Goal: Task Accomplishment & Management: Use online tool/utility

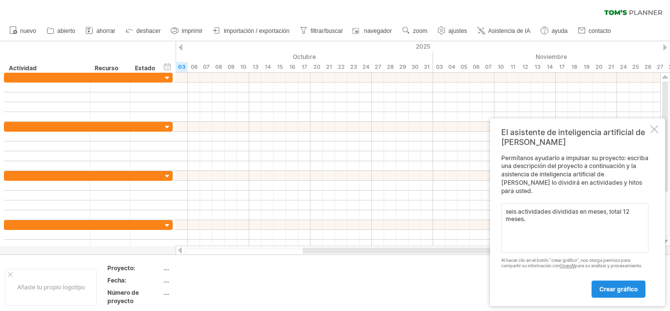
type textarea "seis actividades divididas en meses, total 12 meses."
click at [632, 288] on font "crear gráfico" at bounding box center [619, 288] width 38 height 7
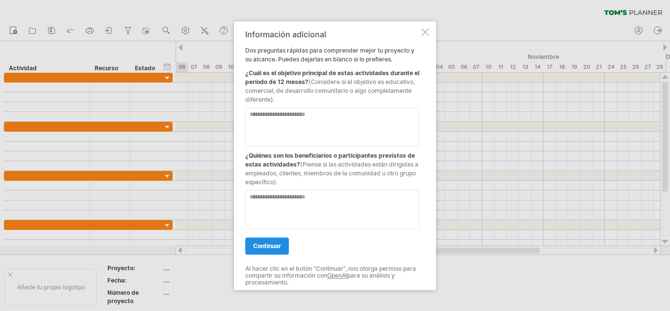
click at [273, 242] on font "continuar" at bounding box center [267, 245] width 28 height 7
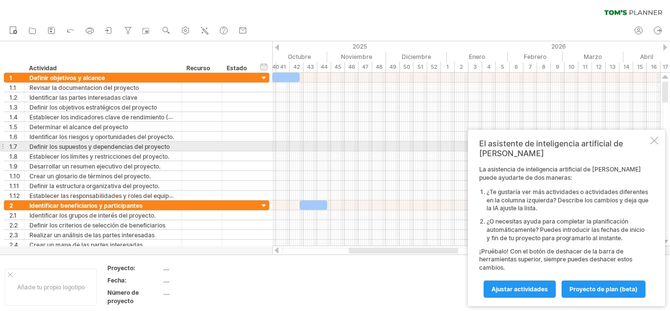
click at [653, 144] on div at bounding box center [655, 140] width 8 height 8
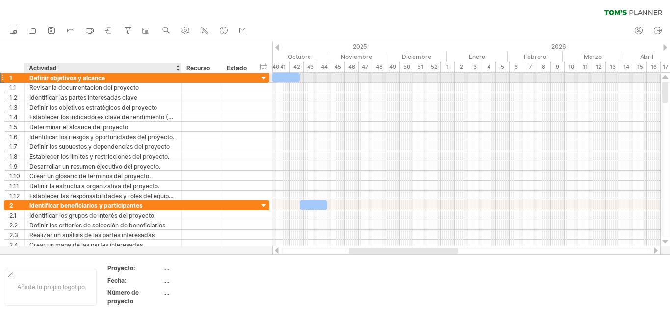
click at [164, 76] on div "Definir objetivos y alcance" at bounding box center [102, 77] width 147 height 9
click at [0, 0] on input "**********" at bounding box center [0, 0] width 0 height 0
click at [84, 77] on input "**********" at bounding box center [102, 77] width 147 height 9
click at [63, 76] on input "**********" at bounding box center [102, 77] width 147 height 9
click at [46, 75] on input "**********" at bounding box center [102, 77] width 147 height 9
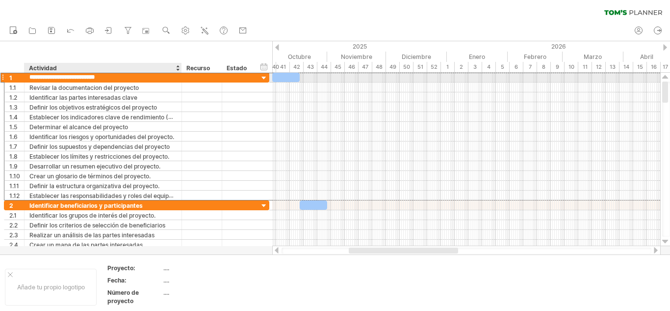
click at [38, 76] on input "**********" at bounding box center [102, 77] width 147 height 9
click at [32, 77] on input "**********" at bounding box center [102, 77] width 147 height 9
drag, startPoint x: 47, startPoint y: 78, endPoint x: 117, endPoint y: 81, distance: 70.3
click at [117, 81] on input "**********" at bounding box center [102, 77] width 147 height 9
click at [118, 75] on div "Diagnóstico de" at bounding box center [102, 77] width 147 height 9
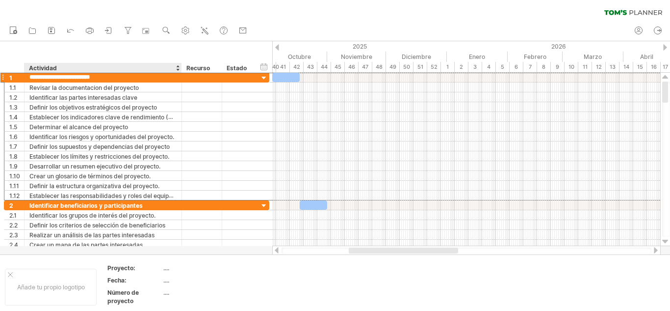
type input "**********"
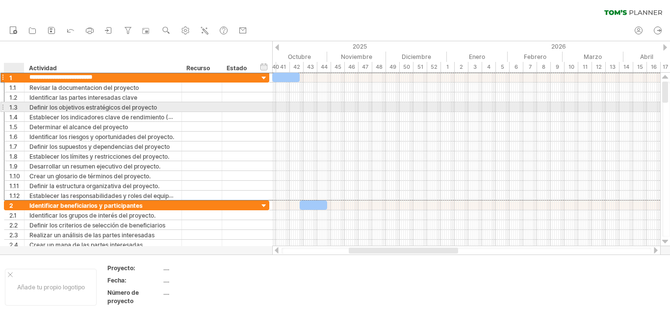
click at [12, 104] on font "1.3" at bounding box center [13, 107] width 8 height 7
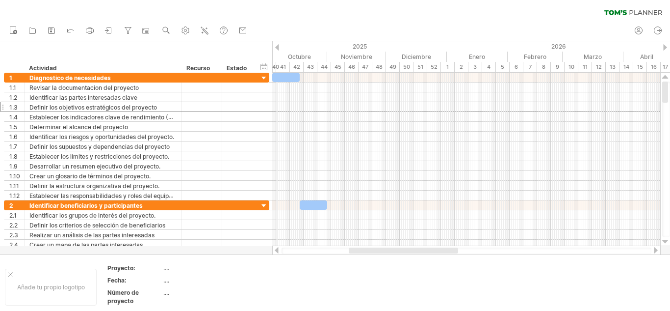
click at [278, 67] on div "41" at bounding box center [283, 67] width 14 height 10
click at [276, 67] on font "40" at bounding box center [275, 66] width 7 height 7
click at [286, 67] on font "41" at bounding box center [283, 66] width 6 height 7
click at [291, 67] on div "42" at bounding box center [297, 67] width 14 height 10
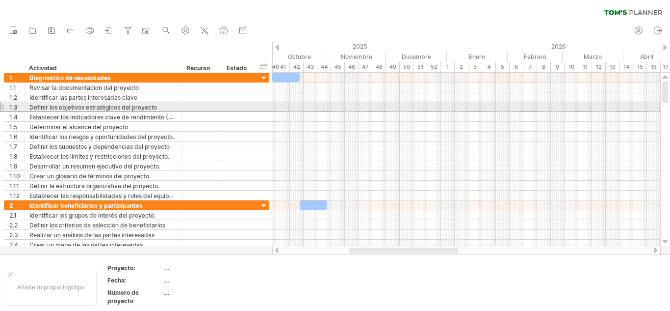
click at [1, 107] on div at bounding box center [2, 107] width 4 height 10
click at [2, 106] on div at bounding box center [2, 107] width 4 height 10
click at [8, 106] on div "1.3" at bounding box center [14, 106] width 20 height 9
click at [38, 106] on font "Definir los objetivos estratégicos del proyecto" at bounding box center [93, 107] width 128 height 7
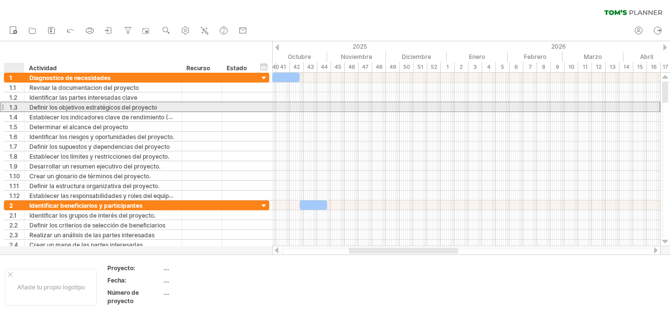
click at [13, 106] on font "1.3" at bounding box center [13, 107] width 8 height 7
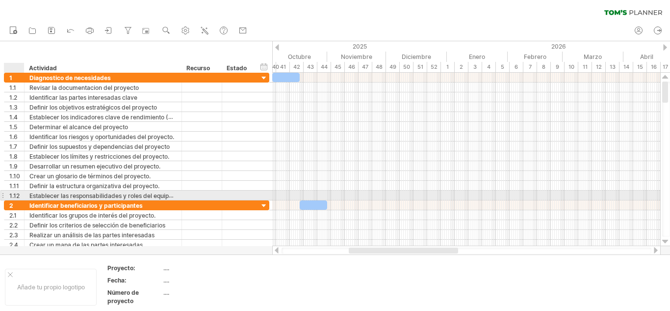
click at [18, 195] on font "1.12" at bounding box center [14, 195] width 10 height 7
click at [4, 194] on div at bounding box center [2, 195] width 4 height 10
click at [3, 194] on div at bounding box center [2, 195] width 4 height 10
click at [2, 194] on div at bounding box center [2, 195] width 4 height 10
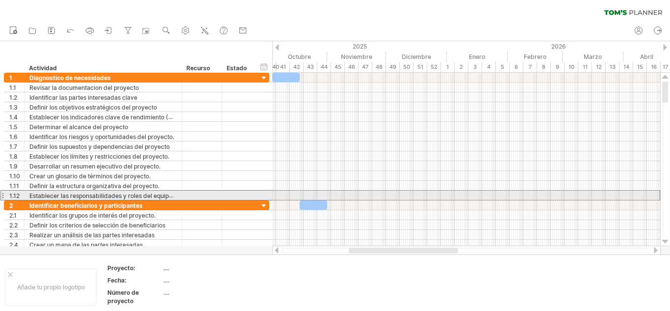
click at [2, 194] on div at bounding box center [2, 195] width 4 height 10
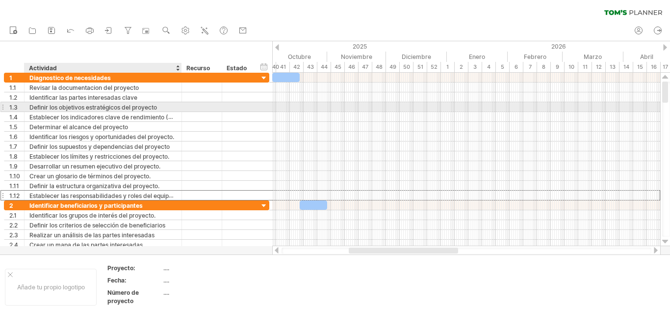
click at [50, 103] on font "Definir los objetivos estratégicos del proyecto" at bounding box center [93, 106] width 128 height 7
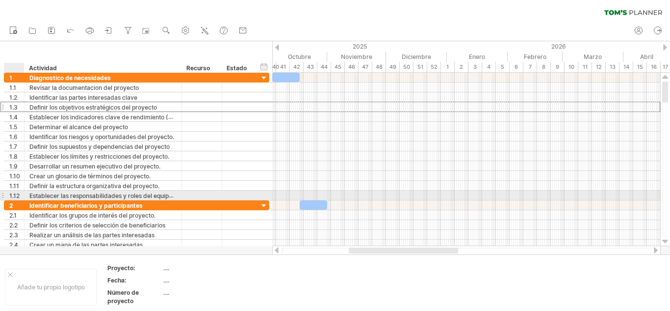
drag, startPoint x: 28, startPoint y: 140, endPoint x: 30, endPoint y: 194, distance: 54.5
click at [29, 198] on div "**********" at bounding box center [136, 137] width 265 height 128
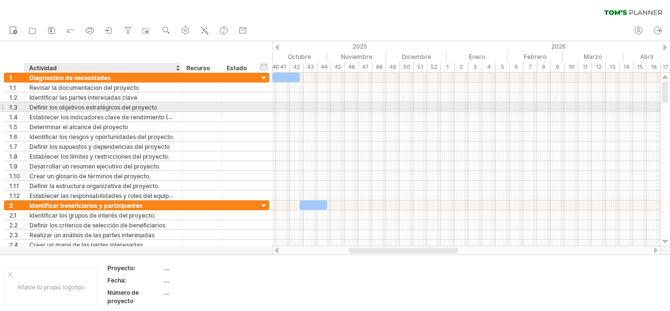
click at [173, 103] on div "Definir los objetivos estratégicos del proyecto" at bounding box center [102, 106] width 147 height 9
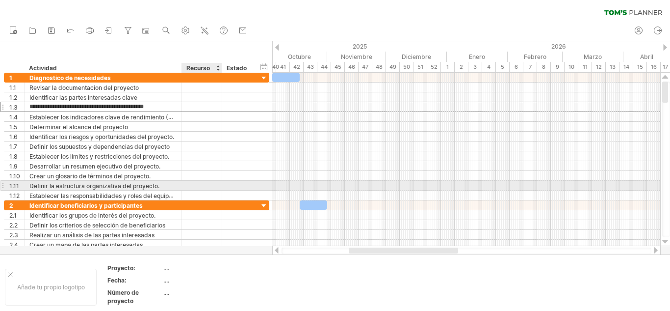
drag, startPoint x: 171, startPoint y: 105, endPoint x: 200, endPoint y: 187, distance: 87.8
click at [200, 187] on div "**********" at bounding box center [136, 137] width 265 height 128
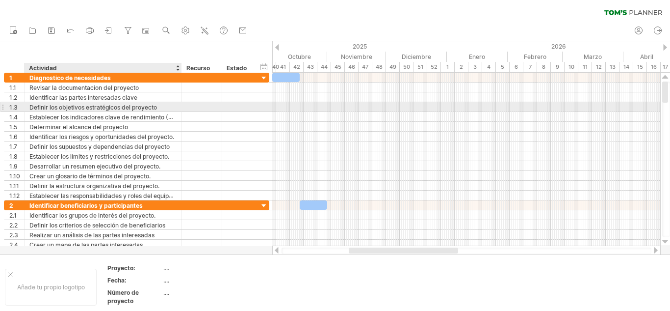
click at [44, 105] on font "Definir los objetivos estratégicos del proyecto" at bounding box center [93, 107] width 128 height 7
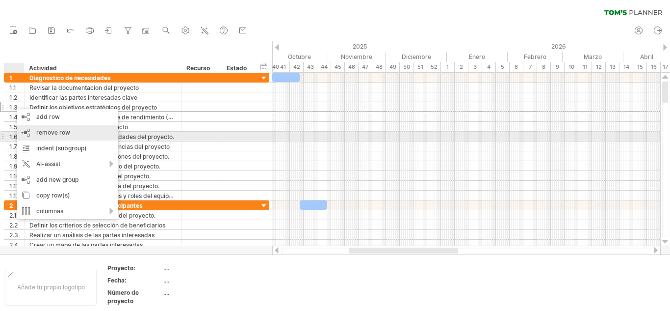
click at [58, 133] on span "remove row" at bounding box center [53, 132] width 34 height 7
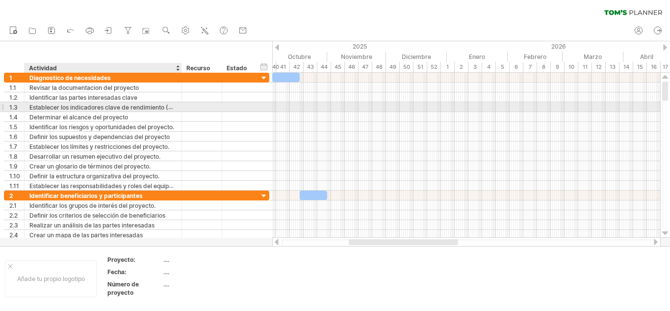
click at [33, 108] on font "Establecer los indicadores clave de rendimiento (KPI)" at bounding box center [104, 107] width 151 height 8
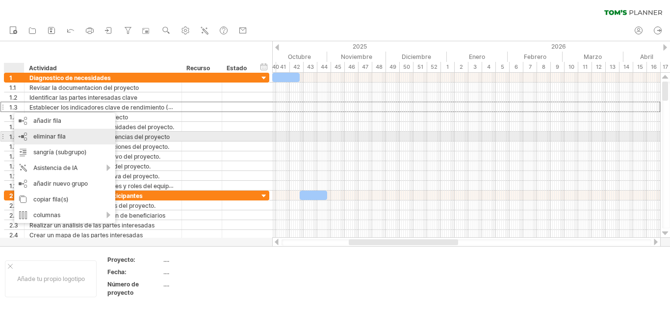
click at [41, 136] on font "eliminar fila" at bounding box center [49, 136] width 32 height 7
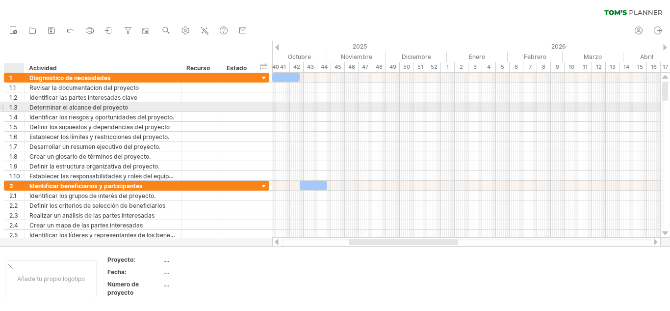
click at [21, 107] on div at bounding box center [23, 107] width 5 height 10
click at [16, 106] on font "1.3" at bounding box center [13, 107] width 8 height 7
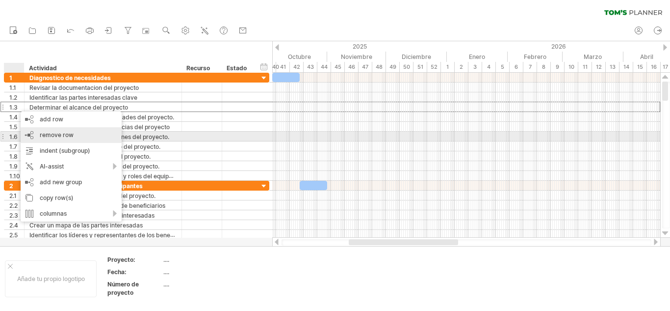
click at [35, 133] on div "remove row eliminar filas seleccionadas" at bounding box center [71, 135] width 101 height 16
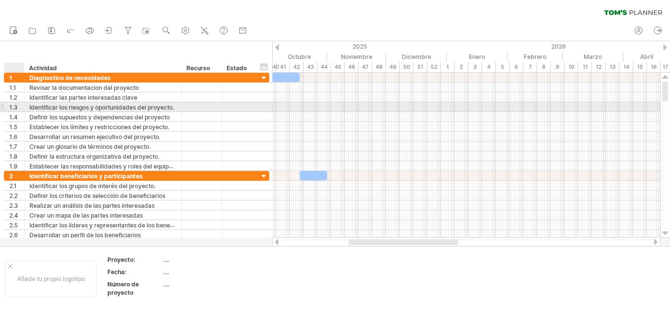
click at [23, 106] on div at bounding box center [23, 107] width 5 height 10
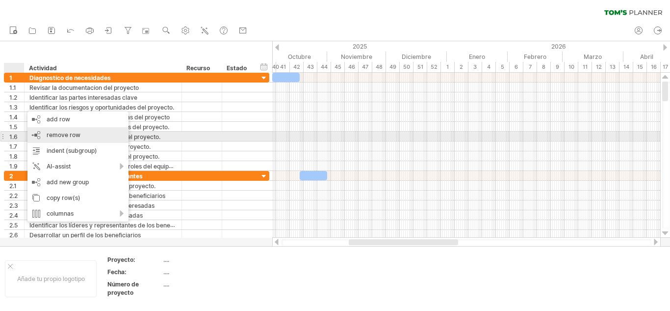
click at [60, 136] on span "remove row" at bounding box center [64, 134] width 34 height 7
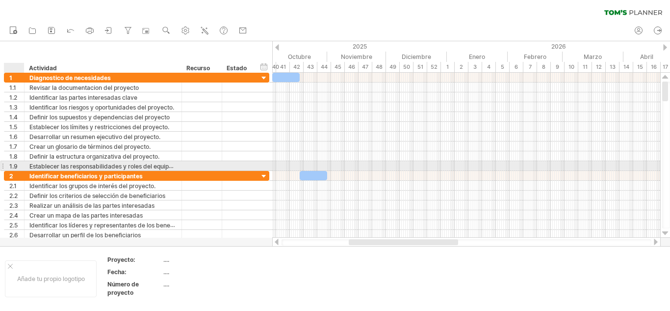
click at [22, 164] on div at bounding box center [23, 166] width 5 height 10
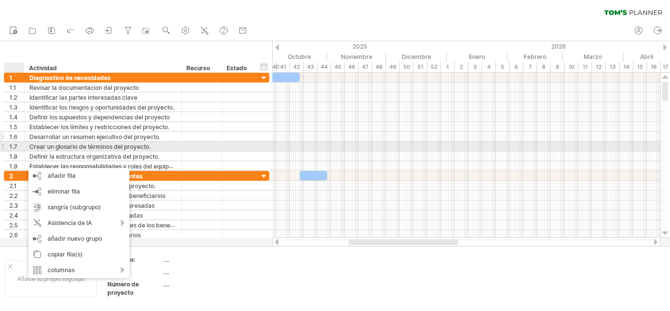
click at [97, 141] on div "**********" at bounding box center [136, 137] width 265 height 10
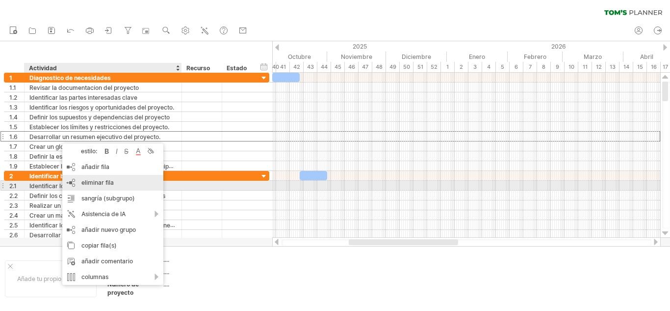
click at [100, 183] on font "eliminar fila" at bounding box center [97, 182] width 32 height 7
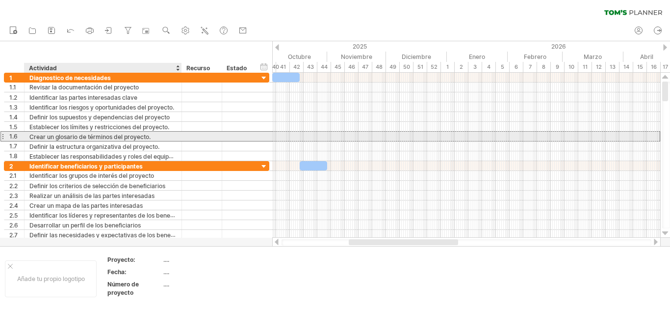
click at [51, 134] on font "Crear un glosario de términos del proyecto." at bounding box center [89, 136] width 121 height 7
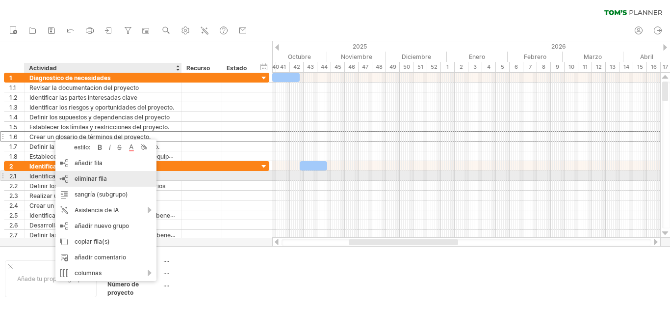
click at [87, 177] on font "eliminar fila" at bounding box center [91, 178] width 32 height 7
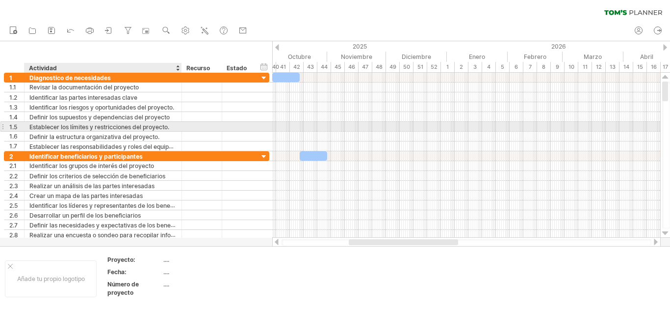
click at [49, 122] on div "Establecer los límites y restricciones del proyecto." at bounding box center [102, 126] width 147 height 9
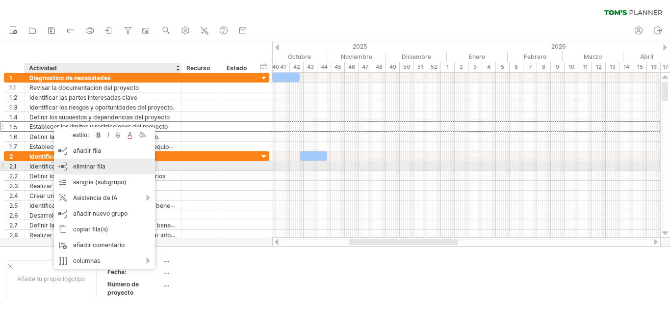
click at [99, 166] on font "eliminar fila" at bounding box center [89, 165] width 32 height 7
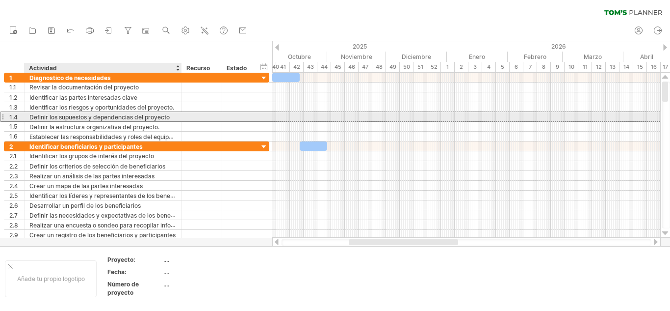
click at [45, 115] on font "Definir los supuestos y dependencias del proyecto" at bounding box center [99, 116] width 140 height 7
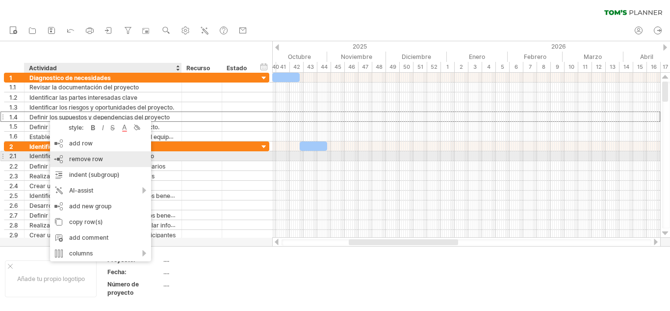
click at [81, 159] on span "remove row" at bounding box center [86, 158] width 34 height 7
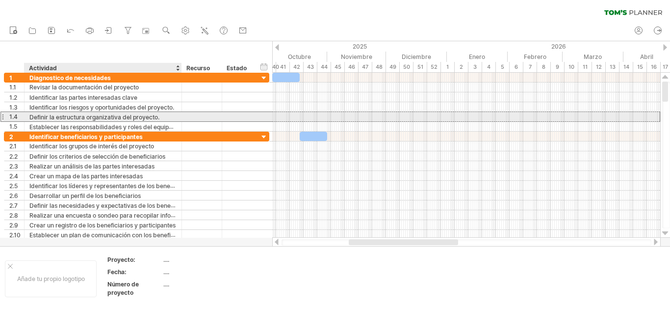
click at [46, 116] on font "Definir la estructura organizativa del proyecto." at bounding box center [94, 116] width 130 height 7
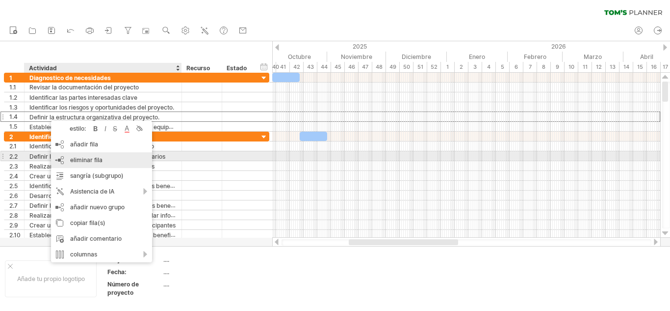
click at [94, 158] on font "eliminar fila" at bounding box center [86, 159] width 32 height 7
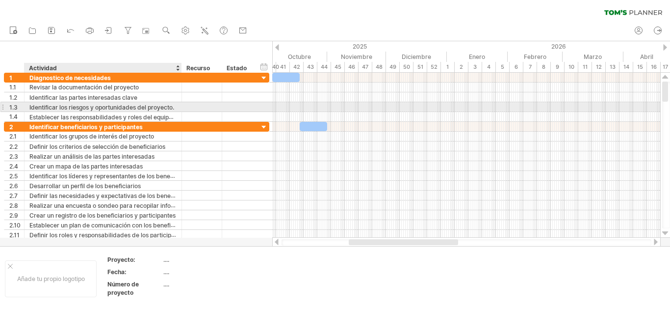
click at [63, 106] on font "Identificar los riesgos y oportunidades del proyecto." at bounding box center [101, 107] width 145 height 7
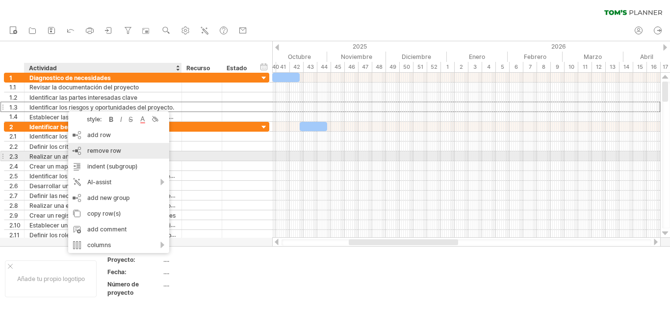
click at [98, 154] on div "remove row remove selected rows" at bounding box center [118, 151] width 101 height 16
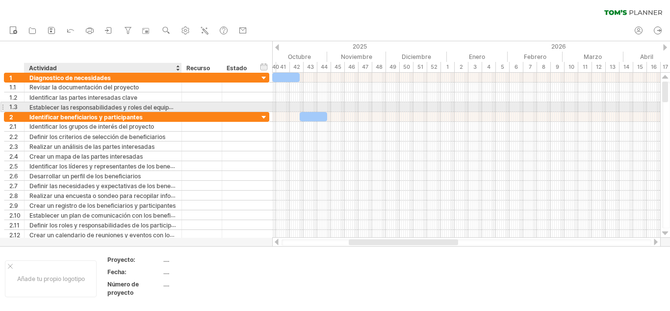
click at [62, 105] on font "Establecer las responsabilidades y roles del equipo del proyecto." at bounding box center [119, 107] width 181 height 8
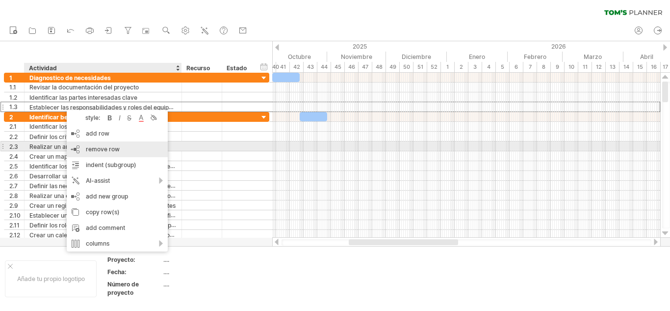
click at [102, 149] on span "remove row" at bounding box center [103, 148] width 34 height 7
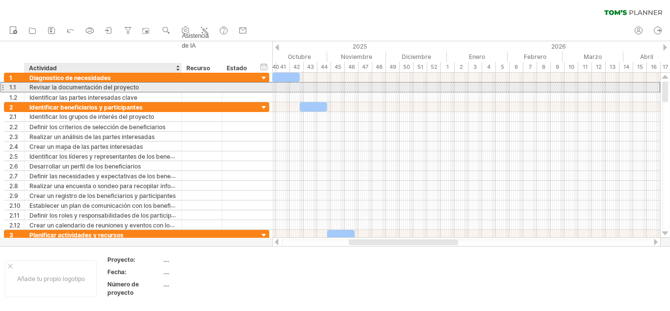
click at [167, 86] on div "Revisar la documentación del proyecto" at bounding box center [102, 86] width 147 height 9
type input "*"
type input "**********"
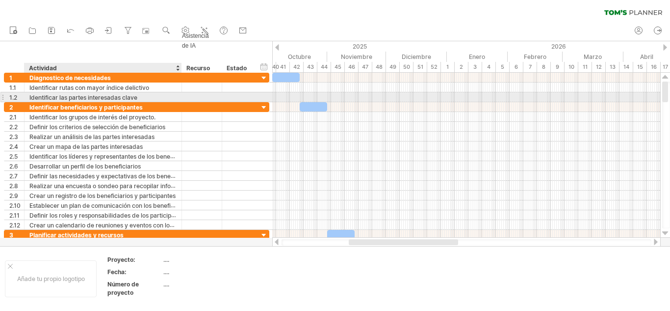
click at [147, 97] on div "Identificar las partes interesadas clave" at bounding box center [102, 96] width 147 height 9
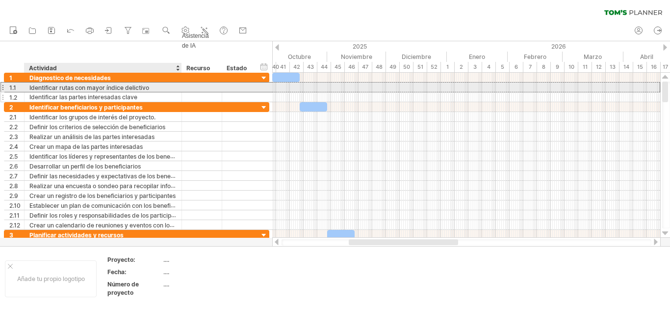
drag, startPoint x: 89, startPoint y: 90, endPoint x: 75, endPoint y: 94, distance: 14.8
click at [76, 91] on font "Identificar rutas con mayor índice delictivo" at bounding box center [89, 87] width 120 height 7
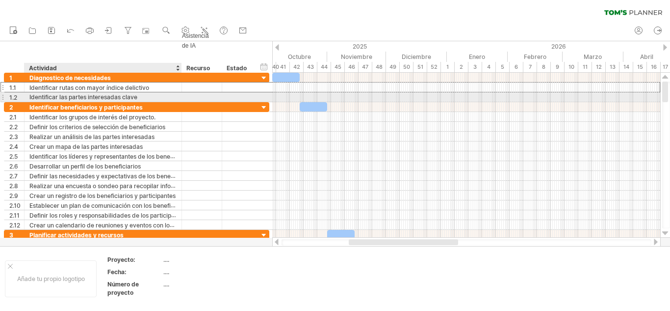
drag, startPoint x: 75, startPoint y: 94, endPoint x: 104, endPoint y: 101, distance: 29.6
click at [76, 97] on div "**********" at bounding box center [136, 87] width 265 height 29
drag, startPoint x: 104, startPoint y: 101, endPoint x: 114, endPoint y: 97, distance: 11.0
click at [112, 98] on input "**********" at bounding box center [102, 96] width 147 height 9
click at [155, 96] on input "**********" at bounding box center [102, 96] width 147 height 9
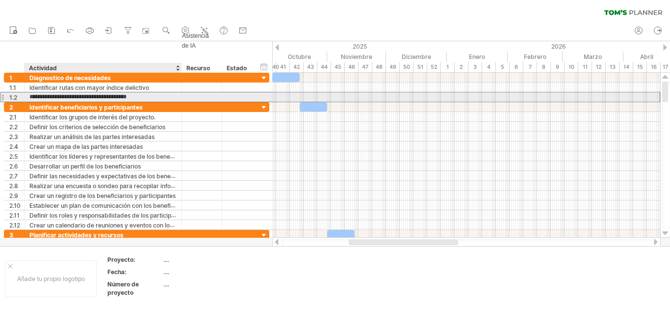
drag, startPoint x: 149, startPoint y: 94, endPoint x: 28, endPoint y: 97, distance: 120.3
click at [29, 97] on input "**********" at bounding box center [102, 96] width 147 height 9
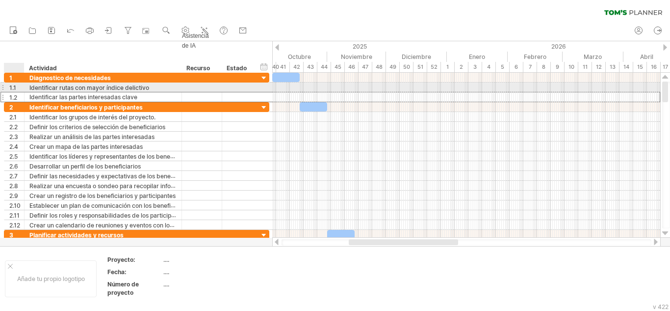
click at [26, 91] on div "**********" at bounding box center [136, 87] width 265 height 29
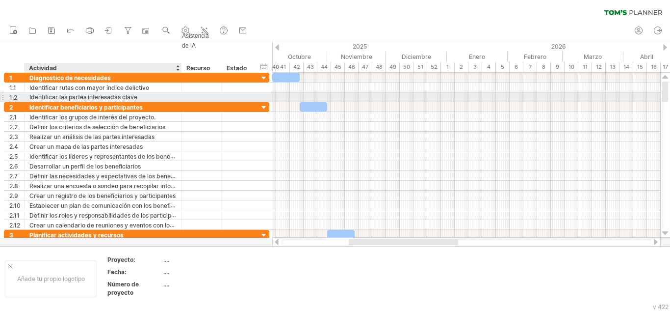
click at [68, 97] on div "Identificar las partes interesadas clave" at bounding box center [102, 96] width 147 height 9
click at [140, 93] on input "**********" at bounding box center [102, 96] width 147 height 9
drag, startPoint x: 142, startPoint y: 94, endPoint x: 26, endPoint y: 94, distance: 116.3
click at [26, 94] on div "**********" at bounding box center [104, 96] width 158 height 9
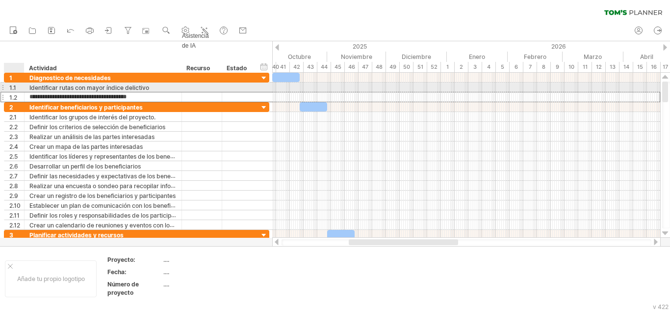
paste input "**********"
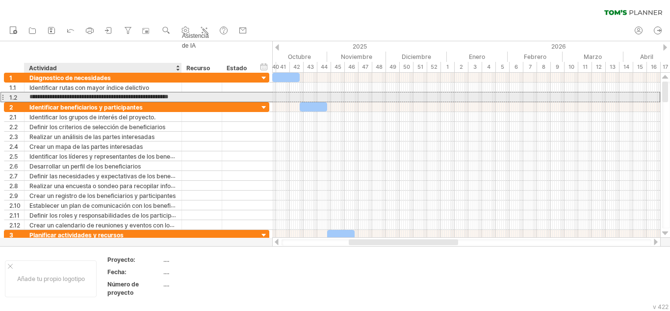
click at [31, 95] on input "**********" at bounding box center [102, 96] width 147 height 9
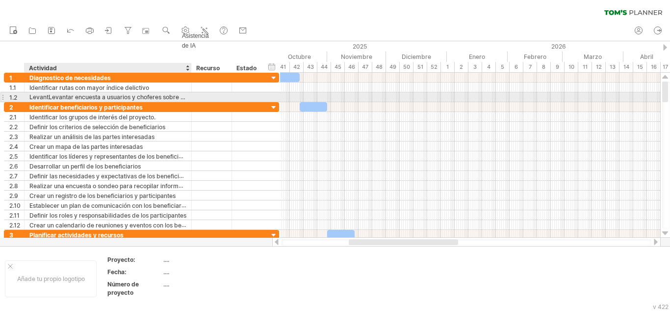
drag, startPoint x: 181, startPoint y: 96, endPoint x: 190, endPoint y: 96, distance: 9.8
click at [190, 96] on div at bounding box center [190, 97] width 5 height 10
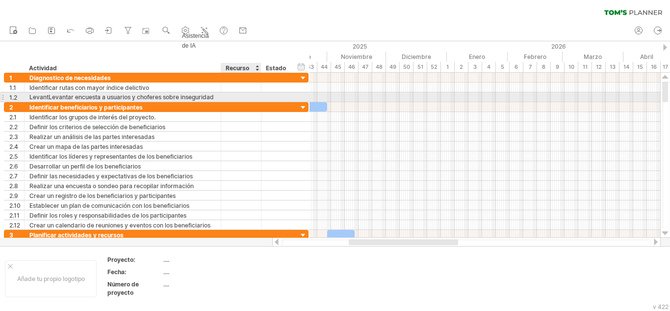
drag, startPoint x: 200, startPoint y: 97, endPoint x: 220, endPoint y: 102, distance: 20.2
click at [220, 102] on div "**********" at bounding box center [156, 97] width 305 height 10
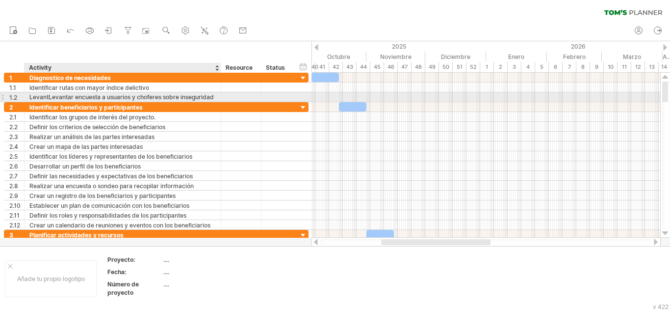
click at [71, 98] on div "LevantLevantar encuesta a usuarios y choferes sobre inseguridad" at bounding box center [122, 96] width 186 height 9
type input "**********"
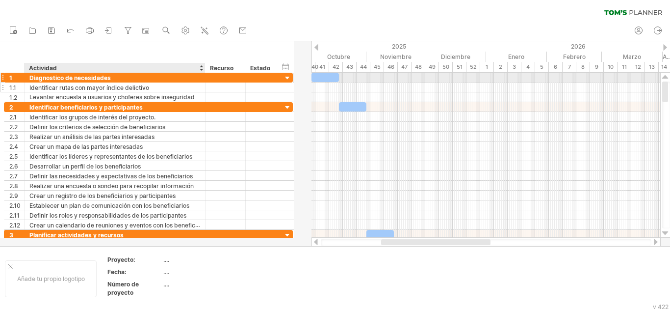
drag, startPoint x: 219, startPoint y: 78, endPoint x: 204, endPoint y: 91, distance: 20.5
click at [204, 91] on div "**********" at bounding box center [148, 87] width 289 height 29
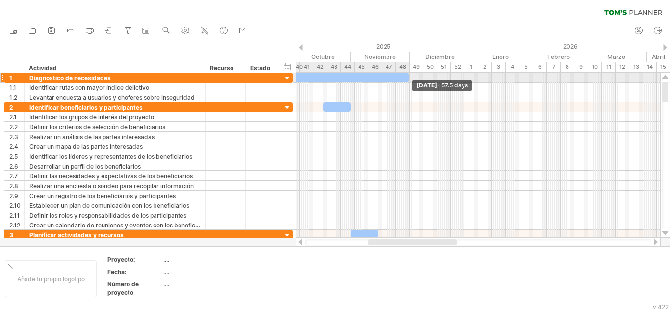
drag, startPoint x: 322, startPoint y: 78, endPoint x: 408, endPoint y: 73, distance: 85.5
click at [408, 73] on span at bounding box center [409, 77] width 4 height 9
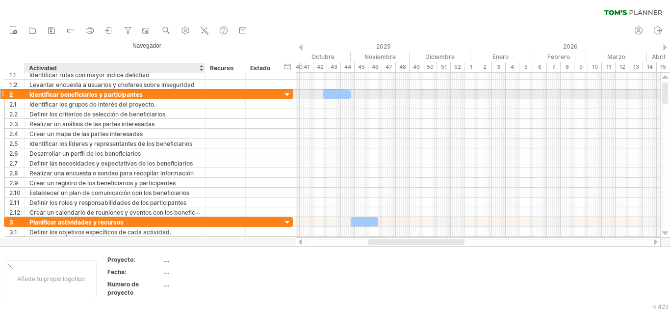
click at [170, 98] on div "Identificar beneficiarios y participantes" at bounding box center [114, 93] width 171 height 9
click at [0, 0] on input "**********" at bounding box center [0, 0] width 0 height 0
type input "*"
type input "**********"
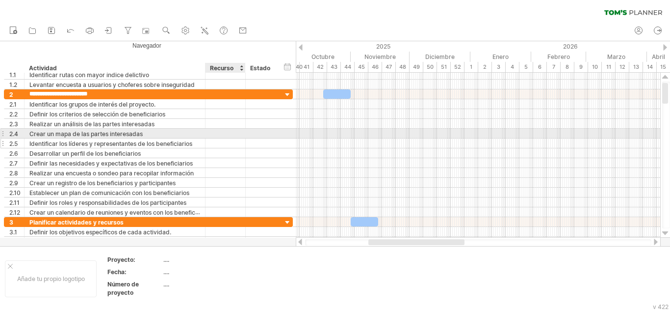
click at [226, 141] on div at bounding box center [226, 142] width 30 height 9
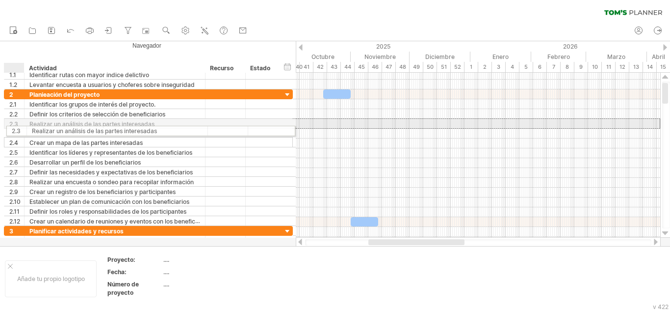
drag, startPoint x: 8, startPoint y: 122, endPoint x: 16, endPoint y: 129, distance: 10.8
click at [16, 129] on div "**********" at bounding box center [148, 157] width 289 height 136
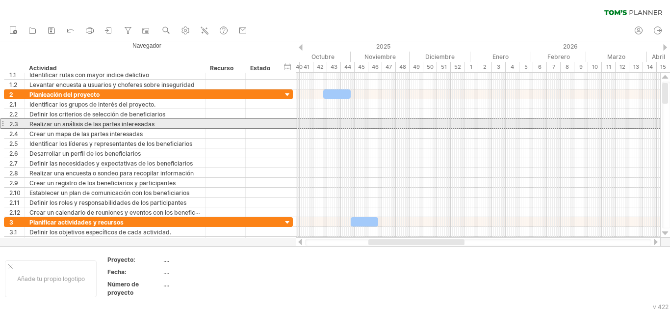
click at [3, 123] on div at bounding box center [2, 123] width 4 height 10
click at [4, 123] on div at bounding box center [2, 123] width 4 height 10
click at [28, 122] on div "**********" at bounding box center [115, 123] width 181 height 9
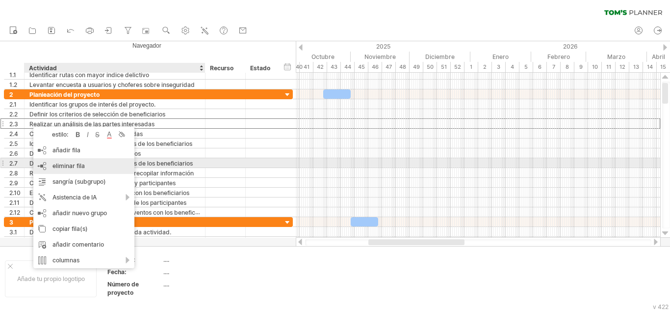
click at [80, 164] on font "eliminar fila" at bounding box center [69, 165] width 32 height 7
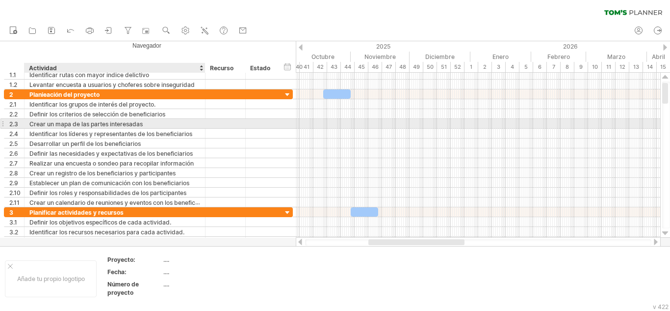
click at [62, 121] on font "Crear un mapa de las partes interesadas" at bounding box center [85, 123] width 113 height 7
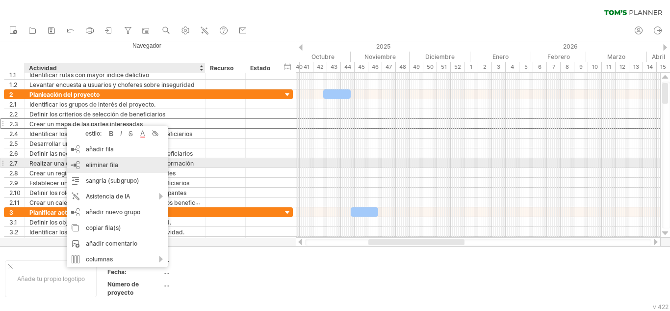
click at [101, 160] on div "eliminar fila eliminar filas seleccionadas" at bounding box center [117, 165] width 101 height 16
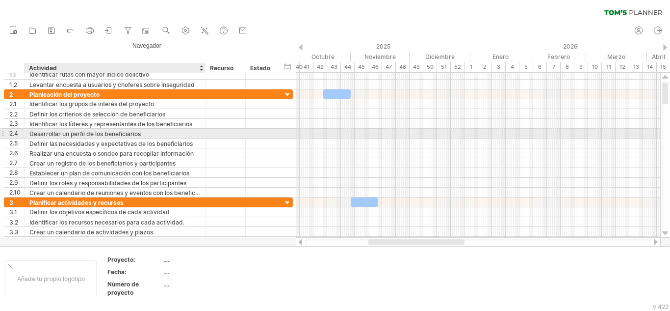
click at [80, 129] on div "Desarrollar un perfil de los beneficiarios" at bounding box center [114, 133] width 171 height 9
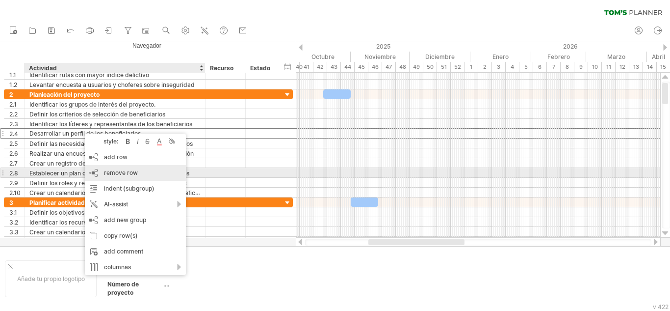
click at [113, 173] on span "remove row" at bounding box center [121, 172] width 34 height 7
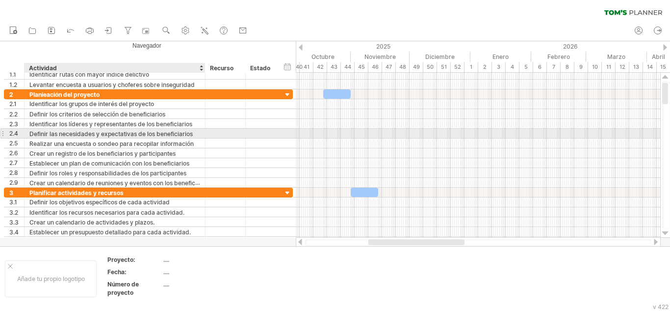
click at [100, 133] on font "Definir las necesidades y expectativas de los beneficiarios" at bounding box center [110, 133] width 163 height 7
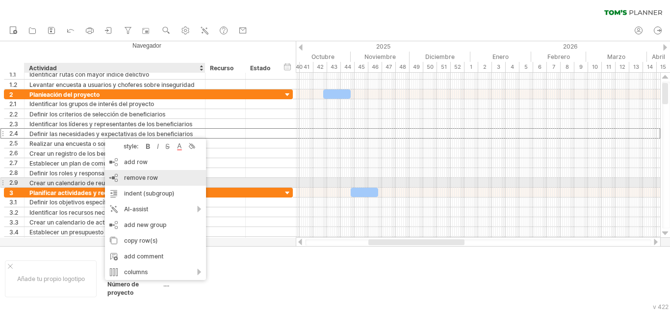
click at [132, 180] on span "remove row" at bounding box center [141, 177] width 34 height 7
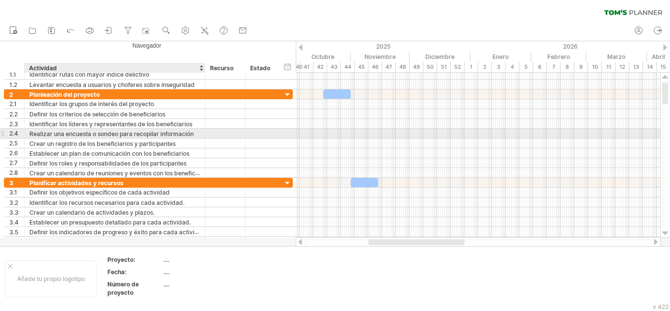
click at [111, 136] on font "Realizar una encuesta o sondeo para recopilar información" at bounding box center [111, 133] width 164 height 7
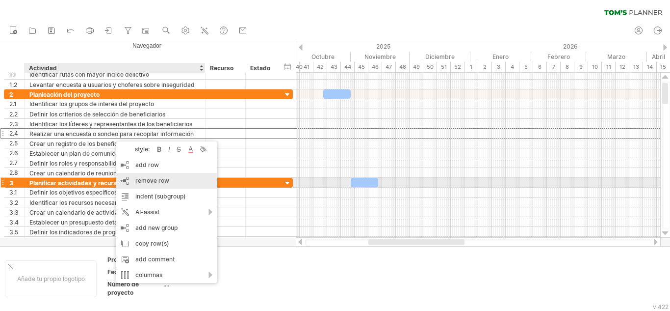
click at [143, 181] on span "remove row" at bounding box center [152, 180] width 34 height 7
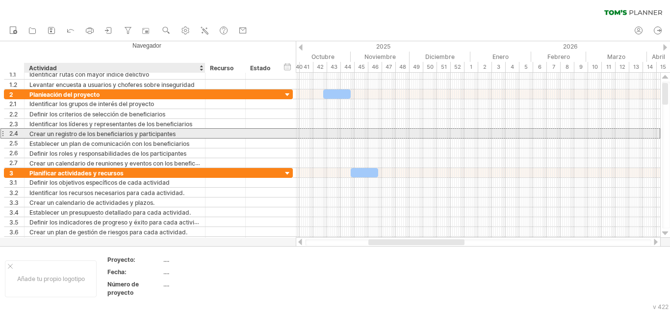
click at [102, 134] on font "Crear un registro de los beneficiarios y participantes" at bounding box center [102, 133] width 146 height 7
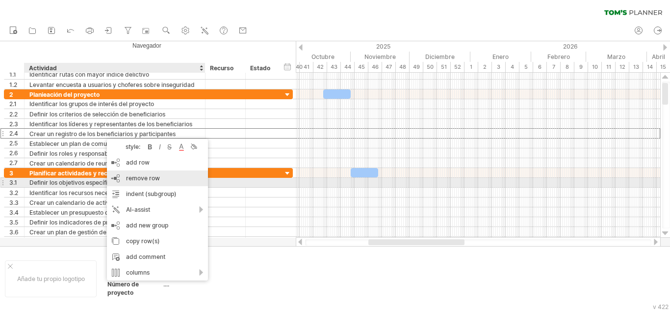
click at [133, 180] on span "remove row" at bounding box center [143, 177] width 34 height 7
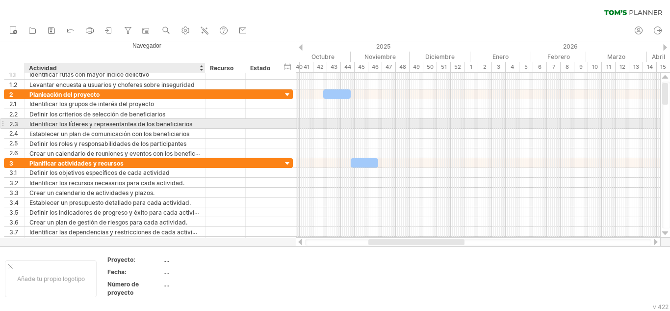
click at [101, 126] on font "Identificar los líderes y representantes de los beneficiarios" at bounding box center [110, 123] width 163 height 7
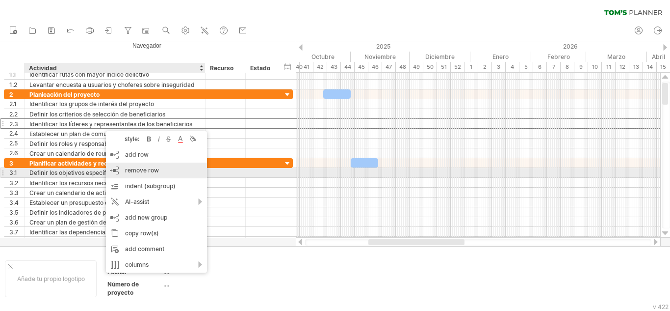
click at [142, 174] on div "remove row remove selected rows" at bounding box center [156, 170] width 101 height 16
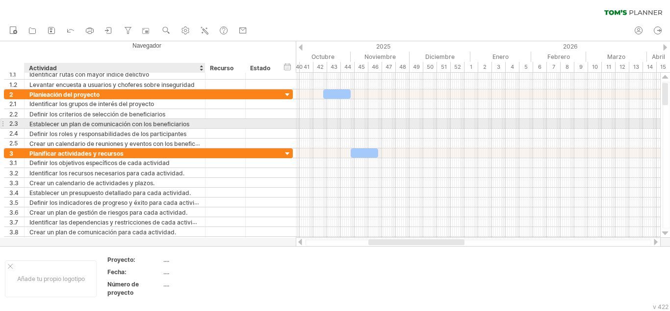
click at [115, 122] on font "Establecer un plan de comunicación con los beneficiarios" at bounding box center [109, 123] width 160 height 7
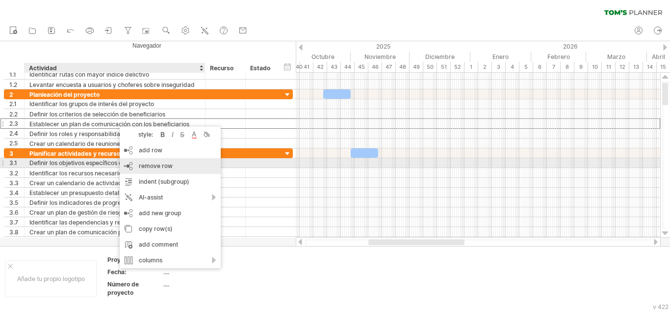
click at [145, 164] on span "remove row" at bounding box center [156, 165] width 34 height 7
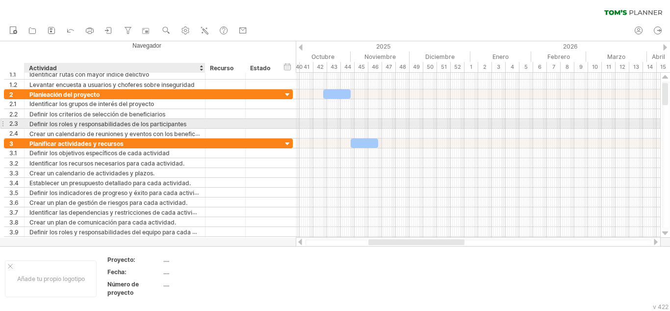
click at [119, 125] on font "Definir los roles y responsabilidades de los participantes" at bounding box center [107, 123] width 157 height 7
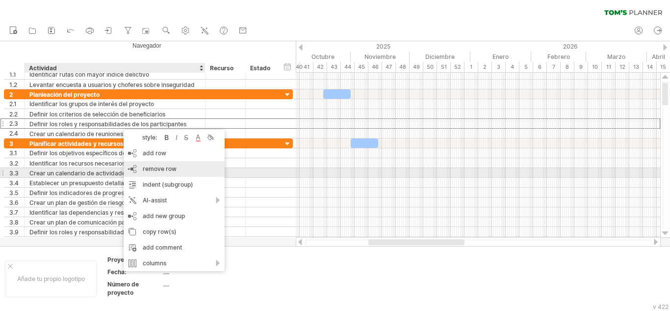
click at [148, 171] on span "remove row" at bounding box center [160, 168] width 34 height 7
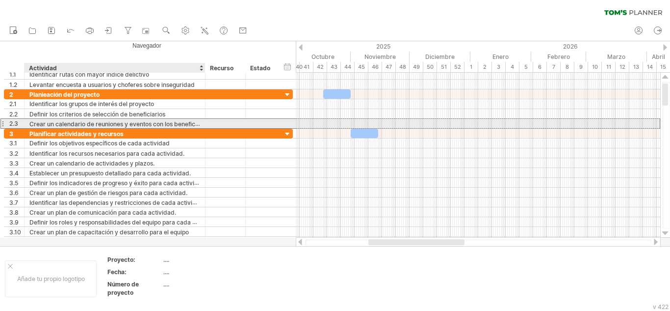
click at [118, 121] on font "Crear un calendario de reuniones y eventos con los beneficiarios" at bounding box center [119, 124] width 181 height 8
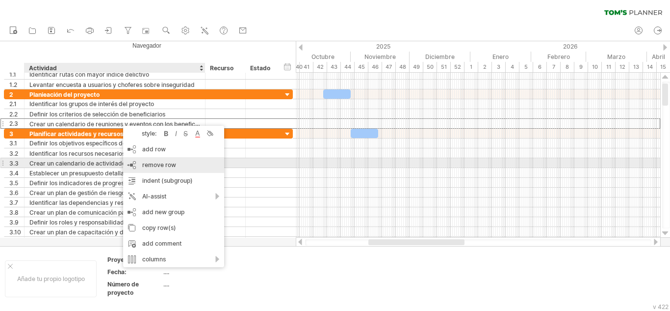
click at [151, 165] on span "remove row" at bounding box center [159, 164] width 34 height 7
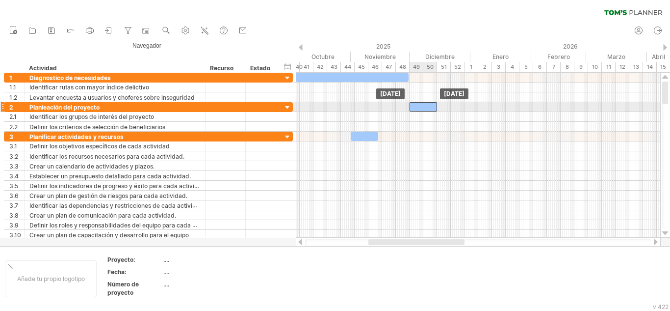
drag, startPoint x: 338, startPoint y: 104, endPoint x: 424, endPoint y: 104, distance: 86.4
click at [424, 104] on div at bounding box center [423, 106] width 27 height 9
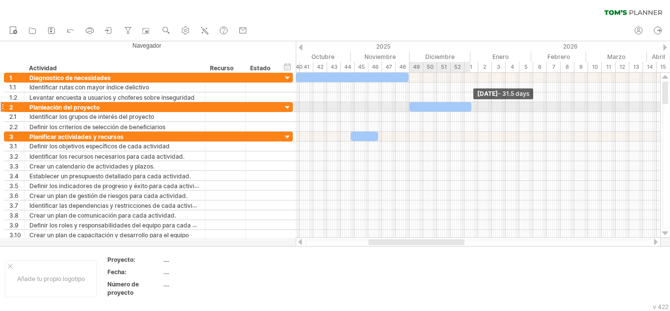
drag, startPoint x: 438, startPoint y: 106, endPoint x: 472, endPoint y: 108, distance: 34.4
click at [472, 108] on span at bounding box center [472, 106] width 4 height 9
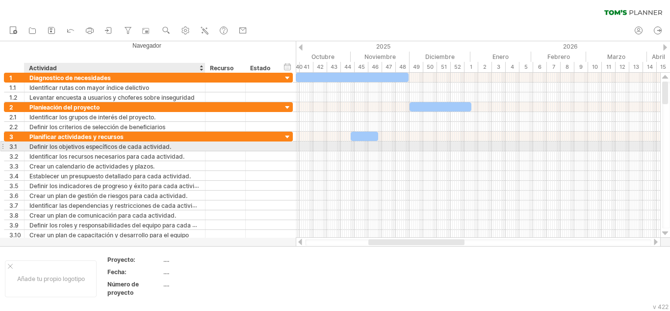
click at [77, 148] on font "Definir los objetivos específicos de cada actividad." at bounding box center [100, 146] width 142 height 7
click at [176, 145] on div "Definir los objetivos específicos de cada actividad." at bounding box center [114, 145] width 171 height 9
type input "**********"
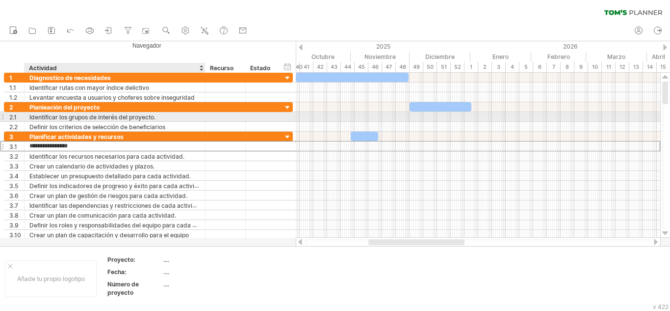
click at [180, 113] on div "Identificar los grupos de interés del proyecto." at bounding box center [114, 116] width 171 height 9
type input "*"
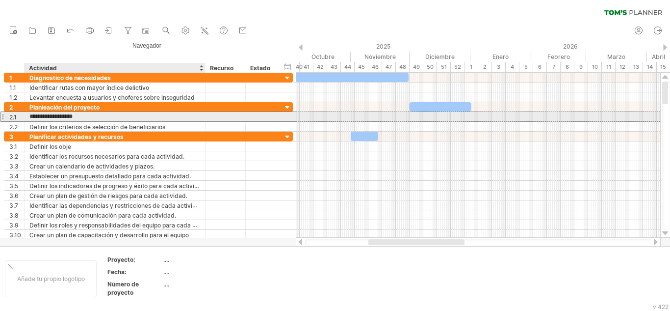
type input "**********"
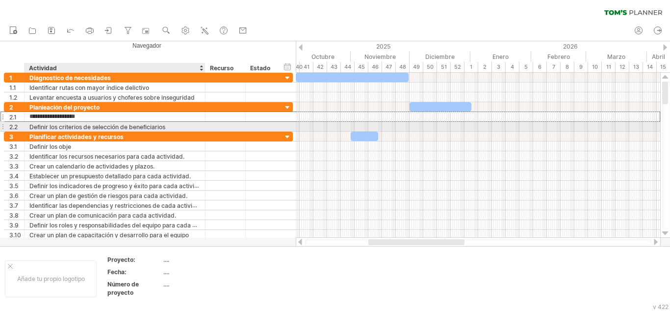
click at [162, 128] on font "Definir los criterios de selección de beneficiarios" at bounding box center [97, 126] width 136 height 7
click at [171, 124] on div "Definir los criterios de selección de beneficiarios" at bounding box center [114, 126] width 171 height 9
drag, startPoint x: 173, startPoint y: 125, endPoint x: 50, endPoint y: 129, distance: 123.2
click at [50, 129] on input "**********" at bounding box center [114, 126] width 171 height 9
click at [186, 124] on div "Definir requerimientos técnicos" at bounding box center [114, 126] width 171 height 9
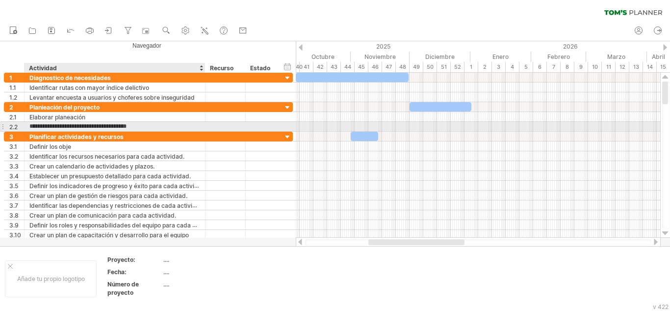
type input "**********"
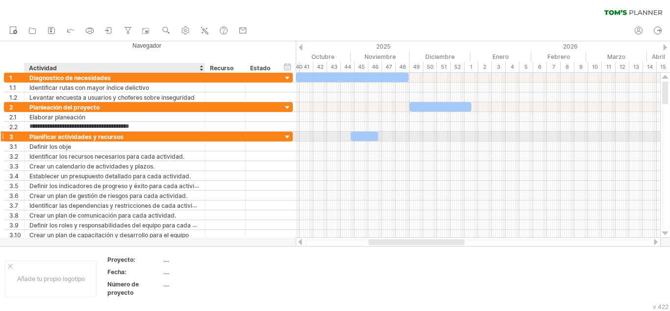
click at [168, 132] on div "Planificar actividades y recursos" at bounding box center [114, 136] width 171 height 9
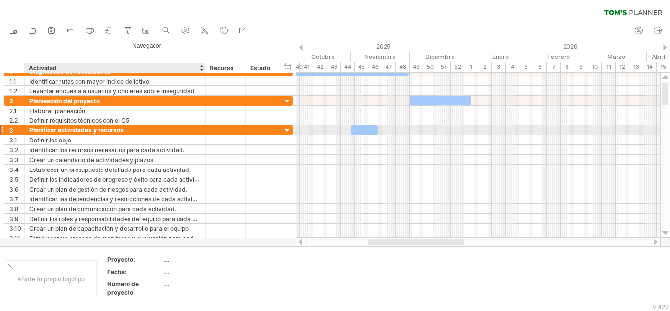
click at [153, 131] on div "Planificar actividades y recursos" at bounding box center [114, 129] width 171 height 9
click at [153, 131] on input "**********" at bounding box center [114, 129] width 171 height 9
type input "*"
type input "**********"
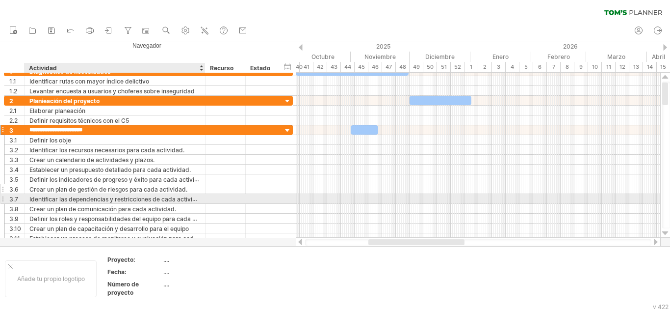
click at [157, 191] on font "Crear un plan de gestión de riesgos para cada actividad." at bounding box center [108, 189] width 158 height 7
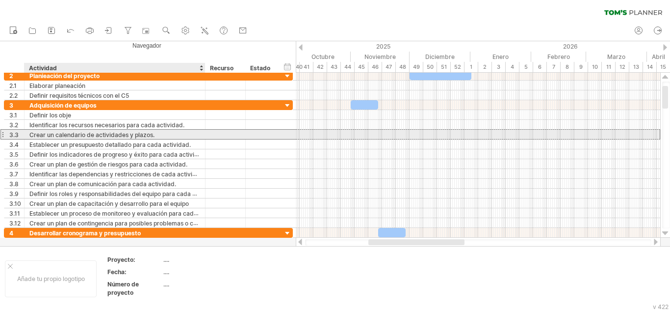
click at [40, 135] on font "Crear un calendario de actividades y plazos." at bounding box center [91, 134] width 125 height 7
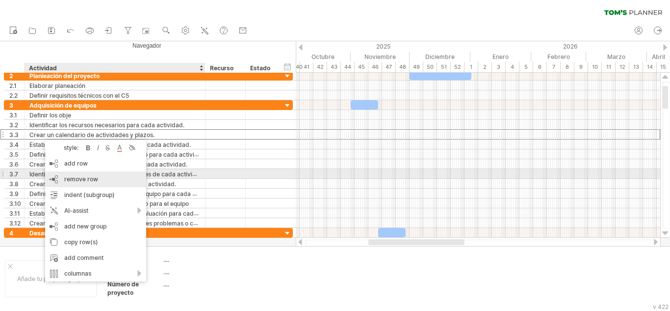
click at [70, 178] on span "remove row" at bounding box center [81, 178] width 34 height 7
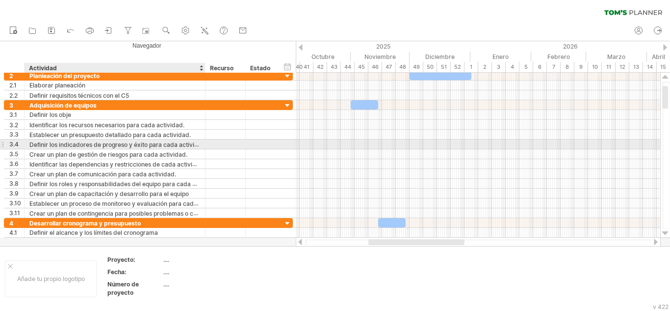
click at [68, 142] on font "Definir los indicadores de progreso y éxito para cada actividad." at bounding box center [118, 144] width 178 height 8
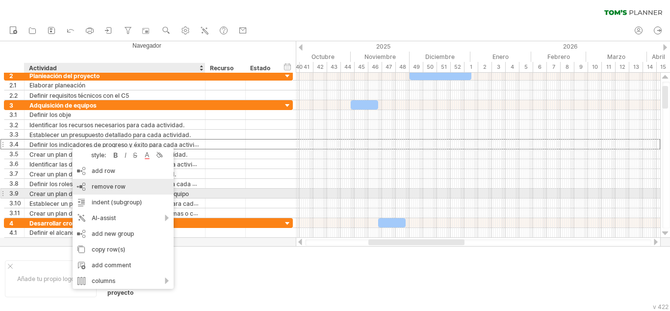
click at [100, 189] on span "remove row" at bounding box center [109, 186] width 34 height 7
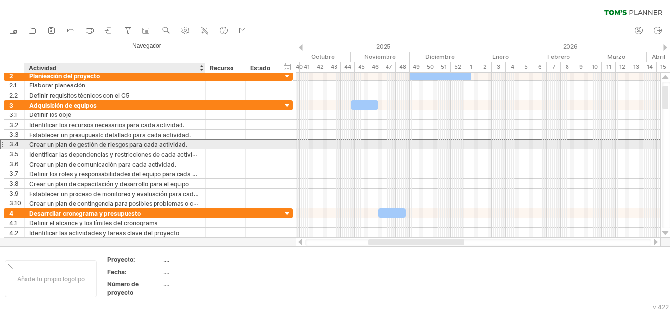
click at [88, 143] on font "Crear un plan de gestión de riesgos para cada actividad." at bounding box center [108, 144] width 158 height 7
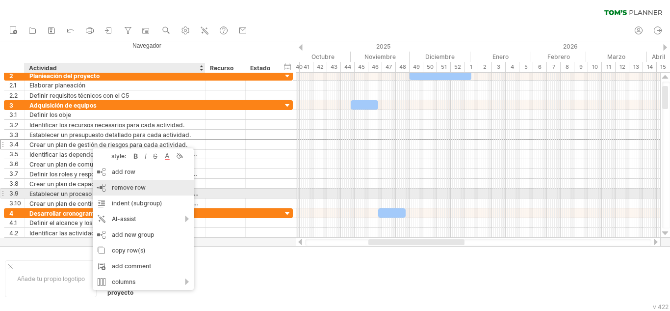
click at [115, 189] on span "remove row" at bounding box center [129, 187] width 34 height 7
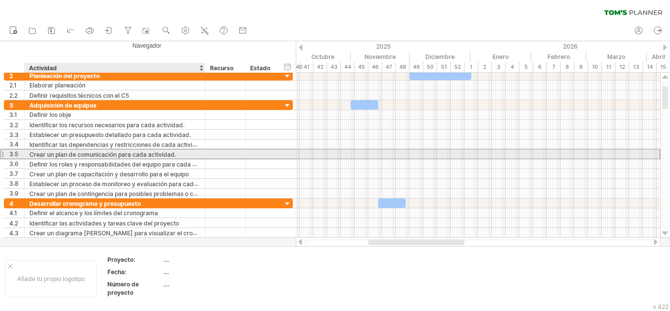
click at [96, 155] on font "Crear un plan de comunicación para cada actividad." at bounding box center [102, 154] width 147 height 7
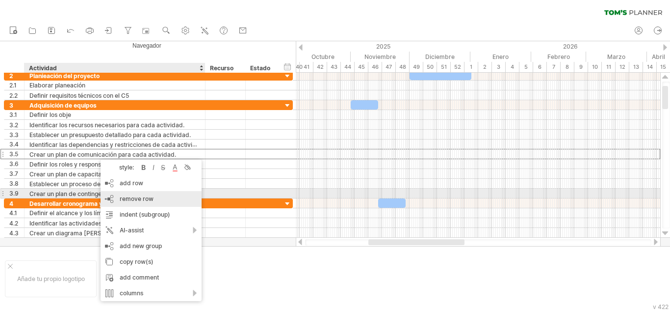
click at [127, 198] on span "remove row" at bounding box center [137, 198] width 34 height 7
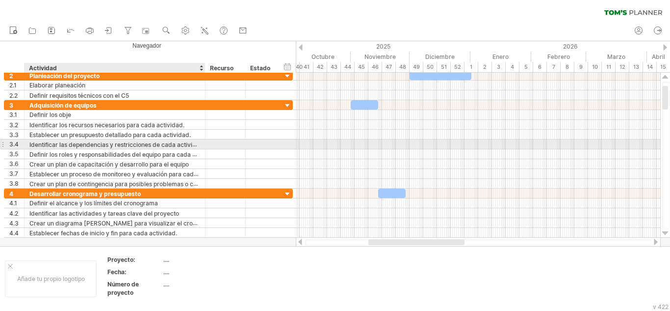
click at [95, 143] on font "Identificar las dependencias y restricciones de cada actividad" at bounding box center [116, 144] width 174 height 8
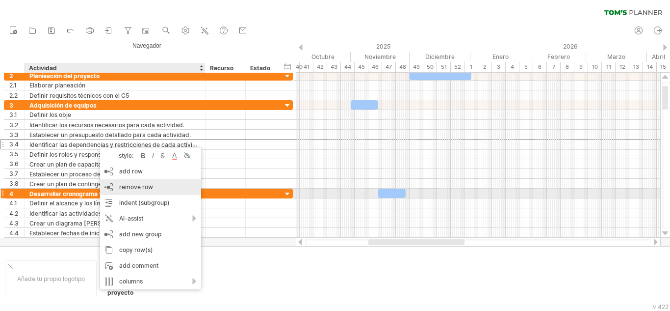
click at [127, 189] on span "remove row" at bounding box center [136, 186] width 34 height 7
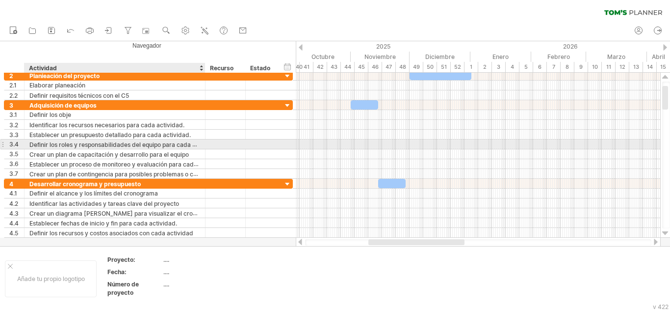
click at [90, 144] on font "Definir los roles y responsabilidades del equipo para cada actividad" at bounding box center [123, 144] width 189 height 8
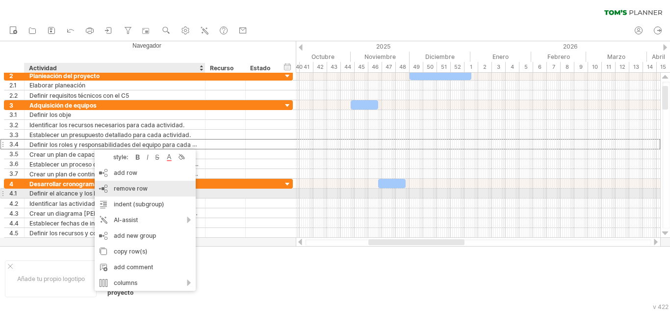
click at [124, 190] on span "remove row" at bounding box center [131, 188] width 34 height 7
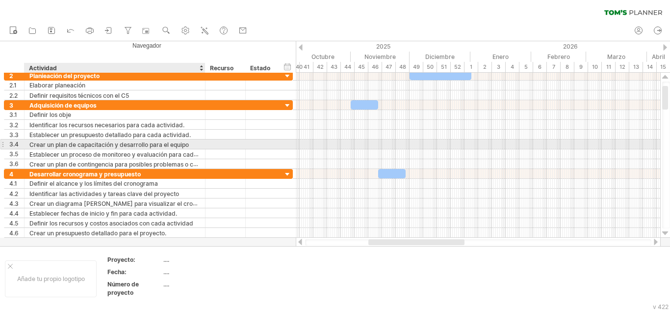
click at [96, 142] on font "Crear un plan de capacitación y desarrollo para el equipo" at bounding box center [108, 144] width 159 height 7
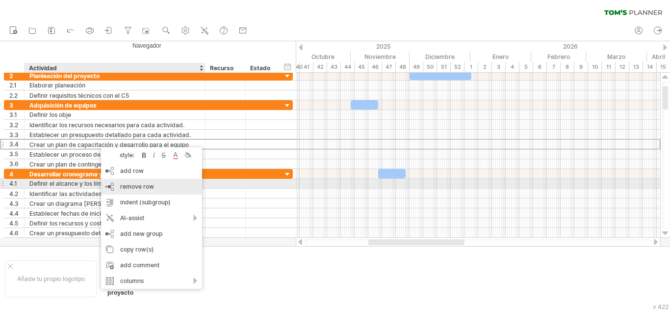
click at [130, 186] on span "remove row" at bounding box center [137, 186] width 34 height 7
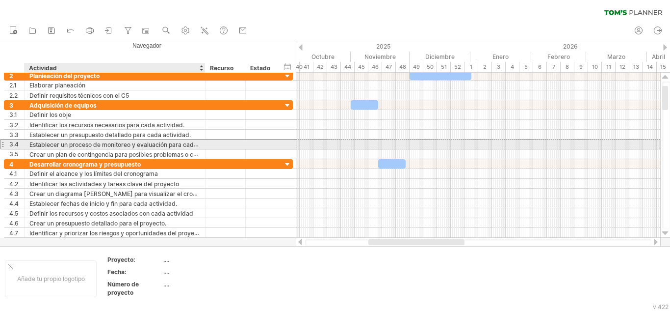
click at [97, 140] on font "Establecer un proceso de monitoreo y evaluación para cada actividad." at bounding box center [127, 143] width 197 height 7
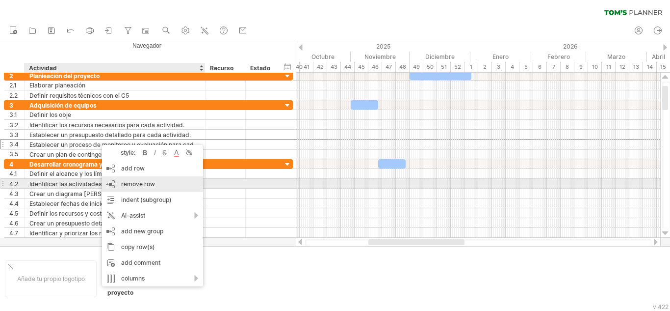
click at [130, 181] on span "remove row" at bounding box center [138, 183] width 34 height 7
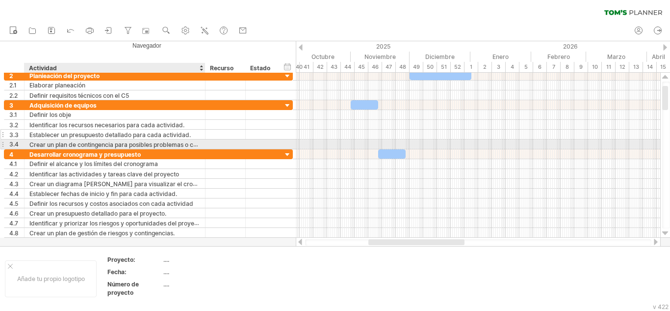
click at [102, 139] on div "**********" at bounding box center [148, 135] width 289 height 10
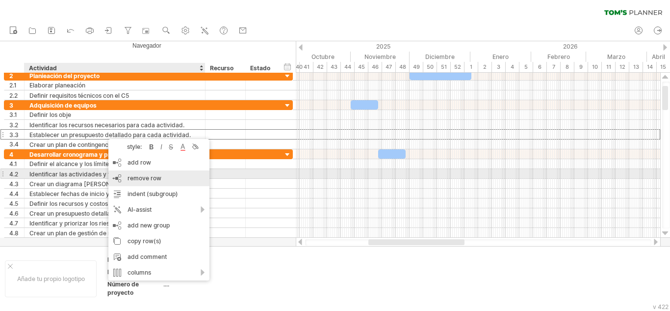
click at [143, 178] on span "remove row" at bounding box center [145, 177] width 34 height 7
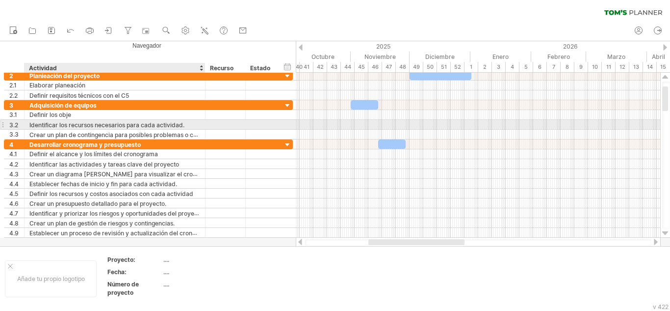
click at [150, 123] on font "Identificar los recursos necesarios para cada actividad." at bounding box center [106, 124] width 155 height 7
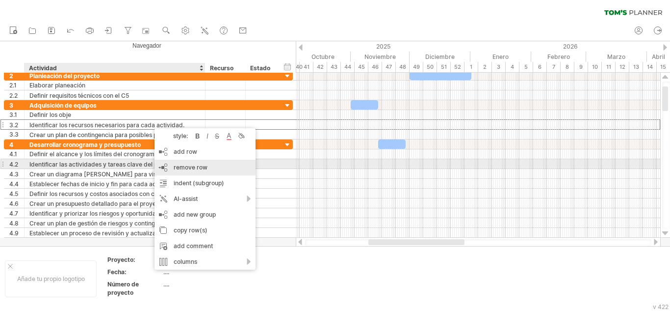
click at [183, 165] on span "remove row" at bounding box center [191, 166] width 34 height 7
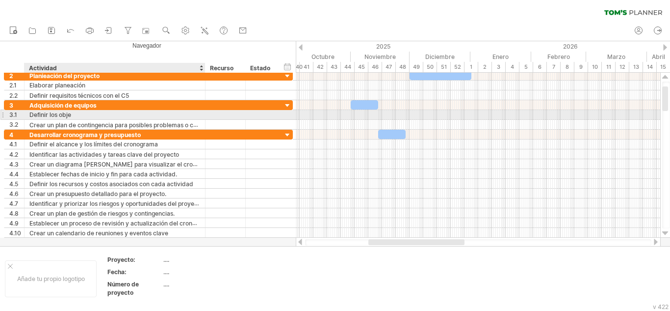
click at [103, 117] on div "Definir los obje" at bounding box center [114, 114] width 171 height 9
type input "*"
type input "**********"
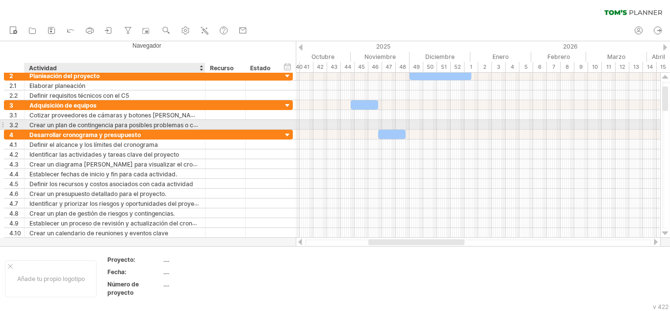
click at [161, 124] on font "Crear un plan de contingencia para posibles problemas o cambios." at bounding box center [122, 125] width 186 height 8
click at [177, 125] on font "Crear un plan de contingencia para posibles problemas o cambios." at bounding box center [122, 125] width 186 height 8
drag, startPoint x: 62, startPoint y: 127, endPoint x: 48, endPoint y: 125, distance: 14.4
click at [55, 126] on div "**********" at bounding box center [148, 124] width 289 height 10
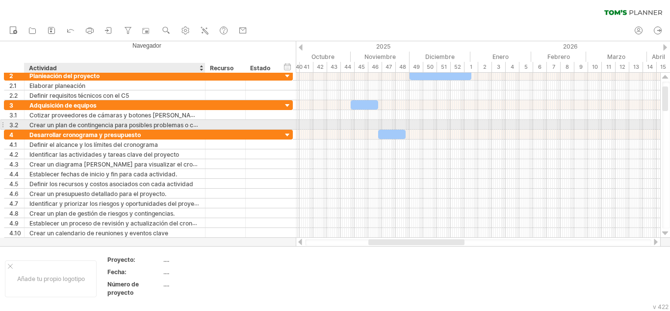
click at [28, 125] on div "**********" at bounding box center [115, 124] width 181 height 9
click at [30, 124] on font "Crear un plan de contingencia para posibles problemas o cambios." at bounding box center [122, 125] width 186 height 8
drag, startPoint x: 30, startPoint y: 124, endPoint x: 112, endPoint y: 124, distance: 81.5
click at [112, 124] on font "Crear un plan de contingencia para posibles problemas o cambios." at bounding box center [122, 125] width 186 height 8
click at [119, 120] on div "Crear un plan de contingencia para posibles problemas o cambios." at bounding box center [114, 124] width 171 height 9
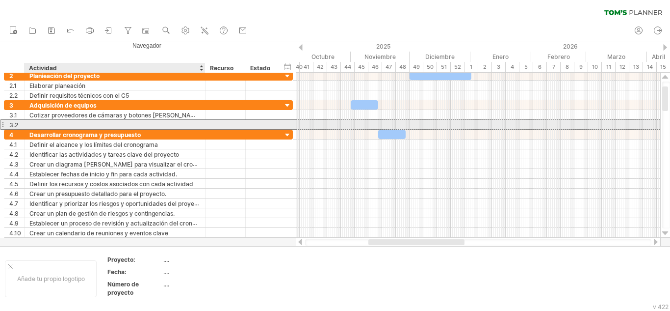
click at [29, 120] on input "**********" at bounding box center [29, 120] width 0 height 0
type input "*"
type input "**********"
click at [217, 124] on div at bounding box center [226, 124] width 30 height 9
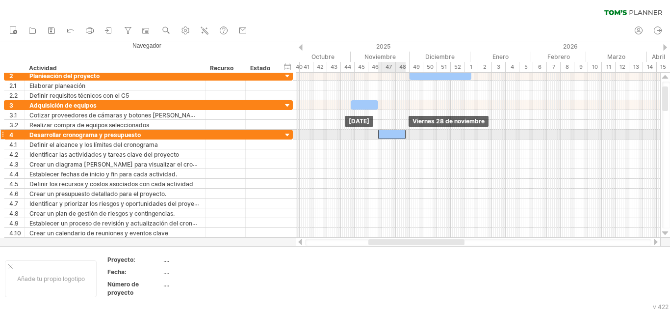
click at [396, 133] on div at bounding box center [391, 134] width 27 height 9
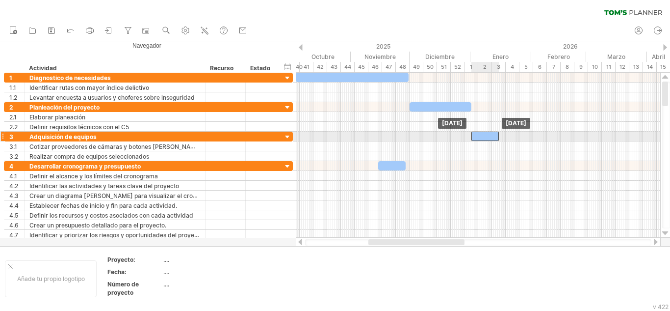
drag, startPoint x: 367, startPoint y: 133, endPoint x: 488, endPoint y: 135, distance: 120.7
click at [488, 135] on div at bounding box center [485, 136] width 27 height 9
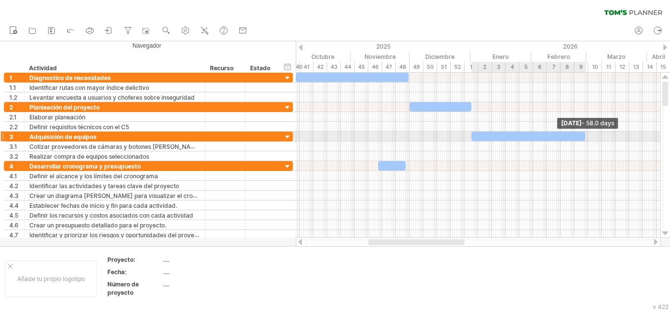
drag, startPoint x: 499, startPoint y: 135, endPoint x: 585, endPoint y: 138, distance: 86.4
click at [585, 138] on span at bounding box center [586, 136] width 4 height 9
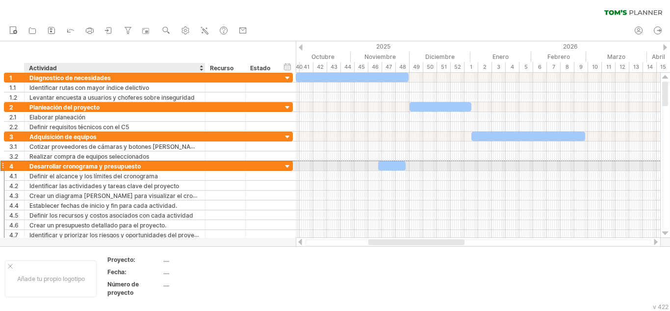
click at [89, 165] on font "Desarrollar cronograma y presupuesto" at bounding box center [84, 165] width 111 height 7
click at [145, 169] on div "Desarrollar cronograma y presupuesto" at bounding box center [114, 165] width 171 height 9
type input "*"
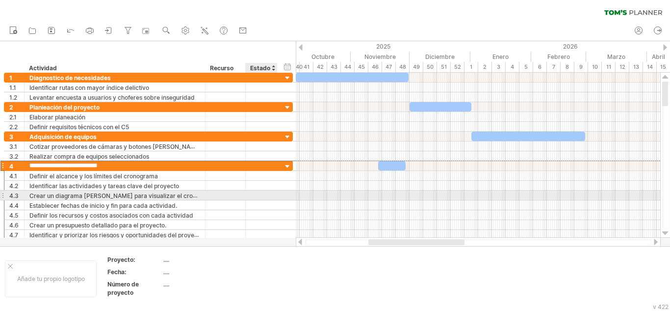
type input "**********"
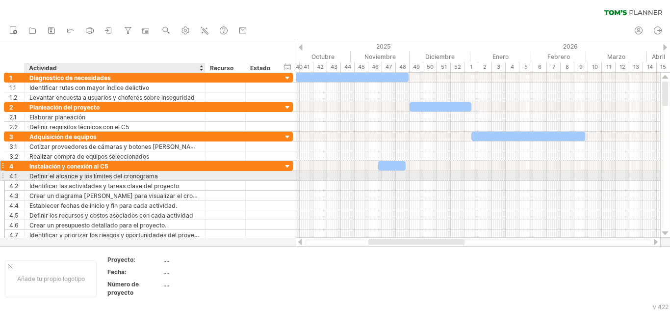
click at [207, 178] on div at bounding box center [226, 175] width 40 height 9
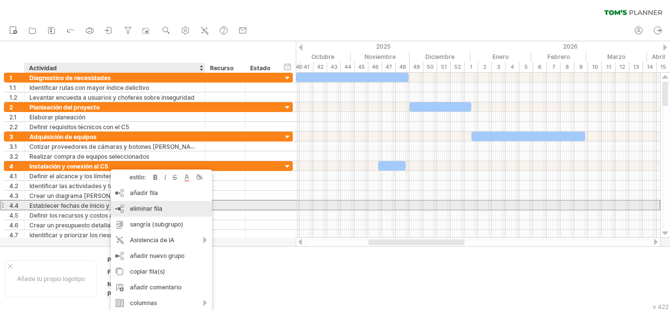
click at [148, 208] on font "eliminar fila" at bounding box center [146, 208] width 32 height 7
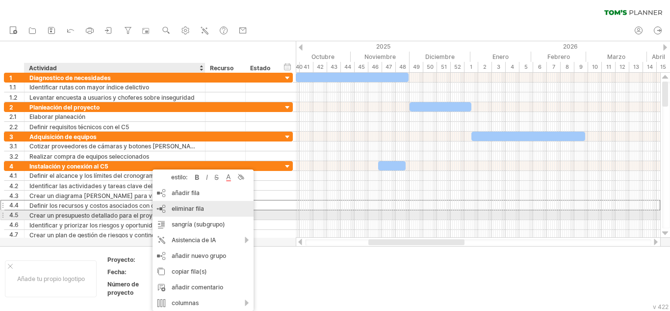
click at [178, 210] on font "eliminar fila" at bounding box center [188, 208] width 32 height 7
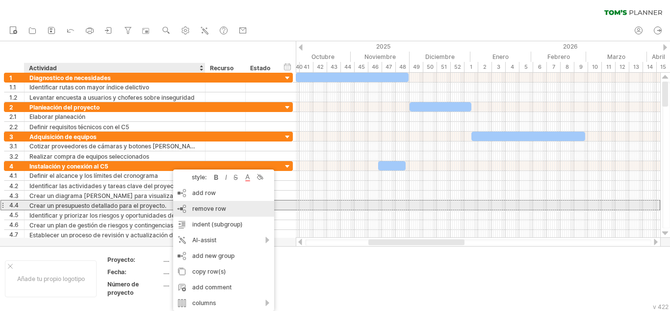
click at [186, 210] on div "remove row remove selected rows" at bounding box center [223, 209] width 101 height 16
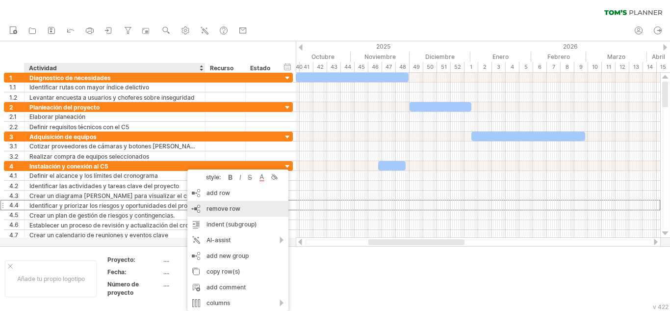
click at [207, 209] on span "remove row" at bounding box center [224, 208] width 34 height 7
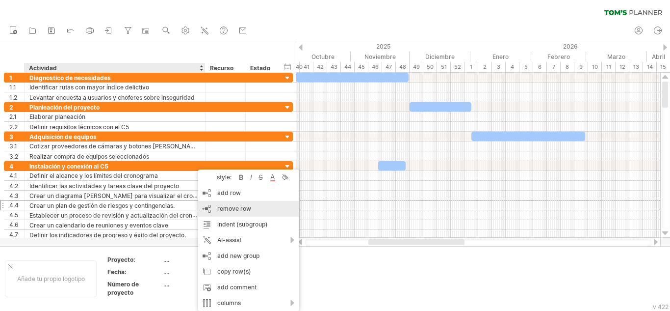
click at [217, 209] on div "remove row remove selected rows" at bounding box center [248, 209] width 101 height 16
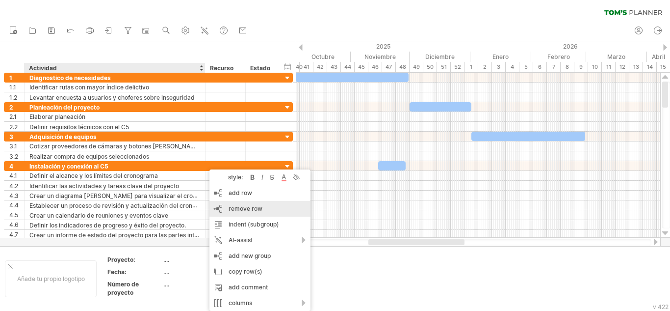
click at [223, 207] on div "remove row remove selected rows" at bounding box center [260, 209] width 101 height 16
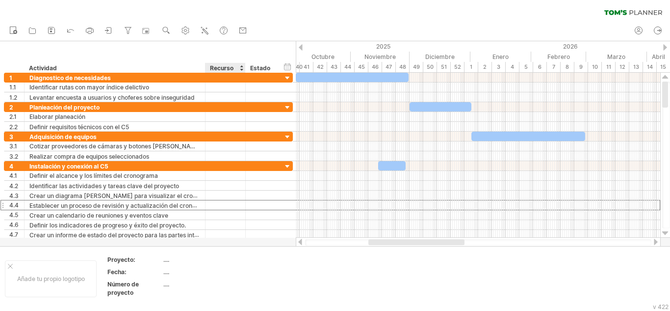
click at [215, 204] on div at bounding box center [226, 204] width 30 height 9
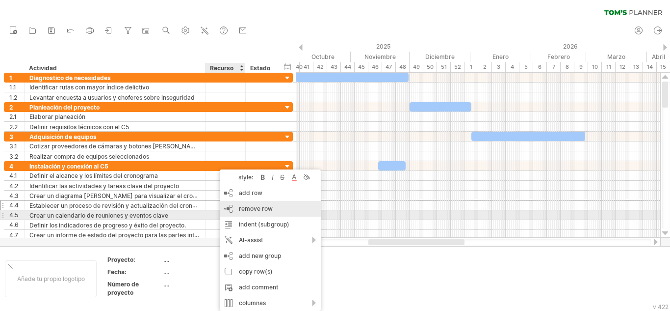
click at [236, 211] on div "remove row eliminar filas seleccionadas" at bounding box center [270, 209] width 101 height 16
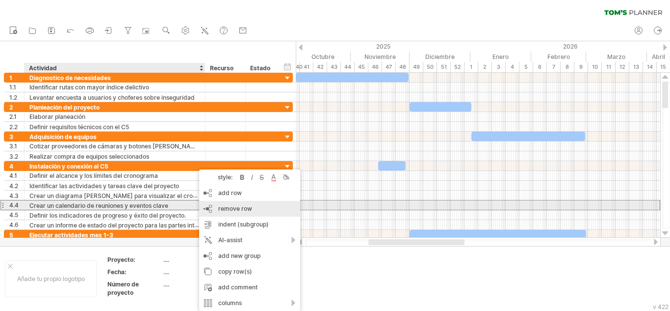
click at [236, 207] on span "remove row" at bounding box center [235, 208] width 34 height 7
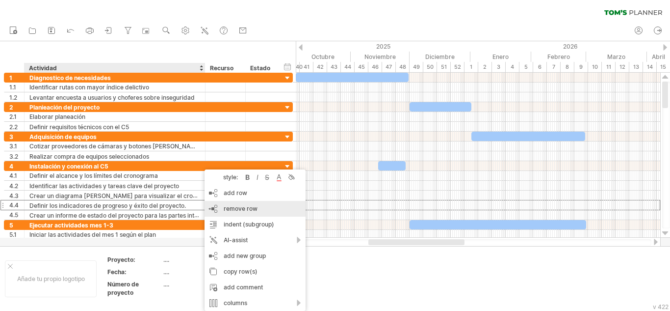
click at [225, 208] on span "remove row" at bounding box center [241, 208] width 34 height 7
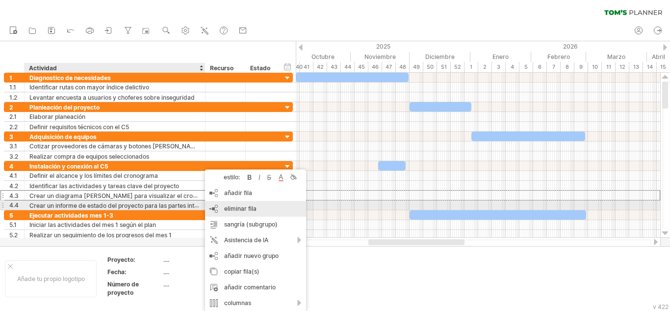
click at [228, 207] on font "eliminar fila" at bounding box center [240, 208] width 32 height 7
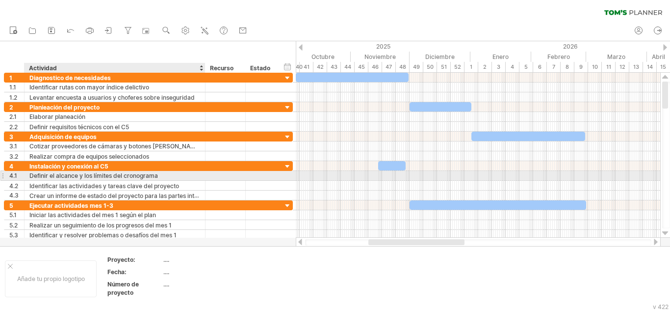
click at [170, 177] on div "Definir el alcance y los límites del cronograma" at bounding box center [114, 175] width 171 height 9
click at [170, 177] on input "**********" at bounding box center [114, 175] width 171 height 9
click at [172, 174] on input "**********" at bounding box center [114, 175] width 171 height 9
type input "*"
type input "**********"
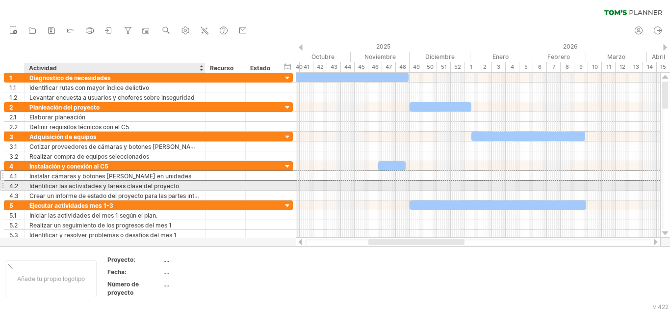
click at [173, 185] on font "Identificar las actividades y tareas clave del proyecto" at bounding box center [104, 185] width 150 height 7
click at [132, 182] on font "Identificar las actividades y tareas clave del proyecto" at bounding box center [104, 185] width 150 height 7
click at [191, 182] on div "Identificar las actividades y tareas clave del proyecto" at bounding box center [114, 185] width 171 height 9
drag, startPoint x: 183, startPoint y: 181, endPoint x: 29, endPoint y: 182, distance: 153.6
click at [29, 185] on input "**********" at bounding box center [114, 185] width 171 height 9
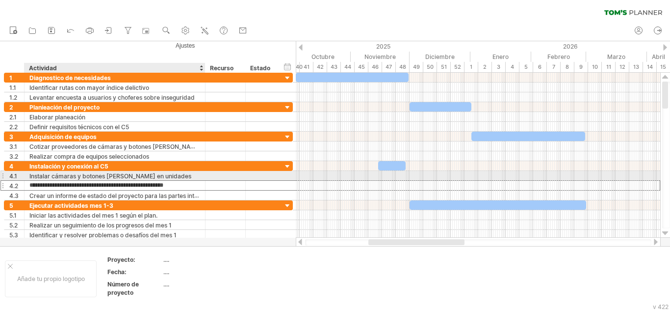
paste input "text"
type input "**********"
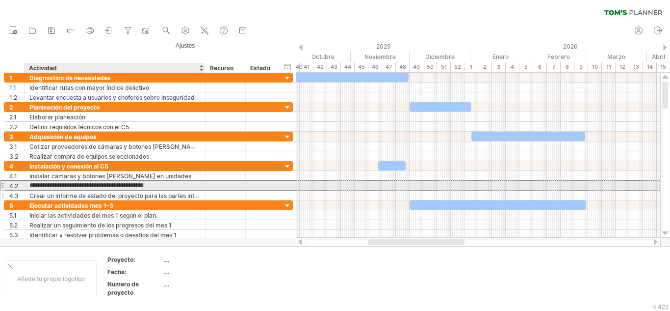
click at [204, 195] on div at bounding box center [204, 195] width 5 height 10
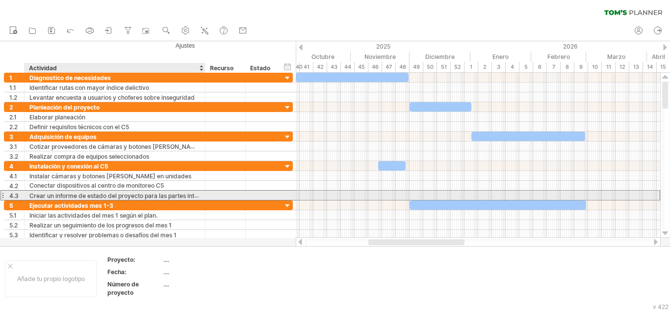
click at [88, 196] on font "Crear un informe de estado del proyecto para las partes interesadas." at bounding box center [125, 195] width 192 height 8
click at [138, 194] on font "Crear un informe de estado del proyecto para las partes interesadas." at bounding box center [125, 195] width 192 height 8
click at [199, 193] on font "Crear un informe de estado del proyecto para las partes interesadas." at bounding box center [125, 195] width 192 height 8
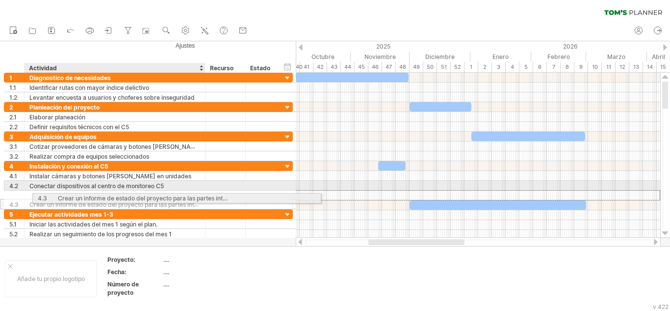
drag, startPoint x: 208, startPoint y: 197, endPoint x: 200, endPoint y: 196, distance: 8.4
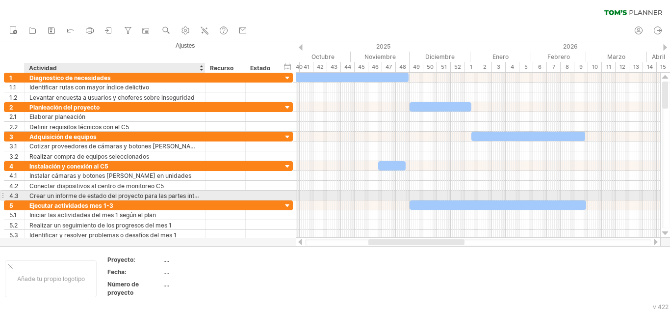
click at [34, 194] on font "Crear un informe de estado del proyecto para las partes interesadas." at bounding box center [125, 195] width 192 height 8
drag, startPoint x: 31, startPoint y: 194, endPoint x: 187, endPoint y: 195, distance: 156.1
click at [186, 195] on font "Crear un informe de estado del proyecto para las partes interesadas." at bounding box center [125, 195] width 192 height 8
click at [38, 194] on font "Crear un informe de estado del proyecto para las partes interesadas." at bounding box center [125, 195] width 192 height 8
click at [34, 194] on font "Crear un informe de estado del proyecto para las partes interesadas." at bounding box center [125, 195] width 192 height 8
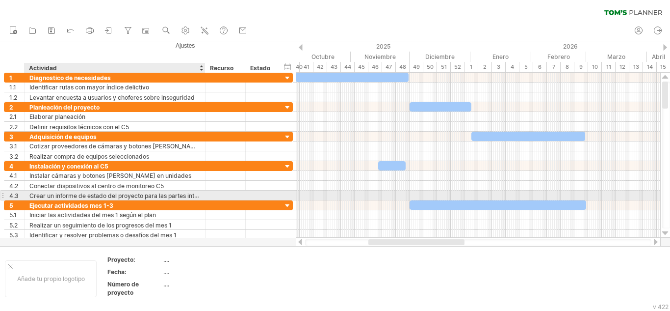
click at [30, 194] on font "Crear un informe de estado del proyecto para las partes interesadas." at bounding box center [125, 195] width 192 height 8
click at [31, 194] on font "Crear un informe de estado del proyecto para las partes interesadas." at bounding box center [125, 195] width 192 height 8
click at [32, 194] on font "Crear un informe de estado del proyecto para las partes interesadas." at bounding box center [125, 195] width 192 height 8
click at [29, 194] on font "Crear un informe de estado del proyecto para las partes interesadas." at bounding box center [125, 195] width 192 height 8
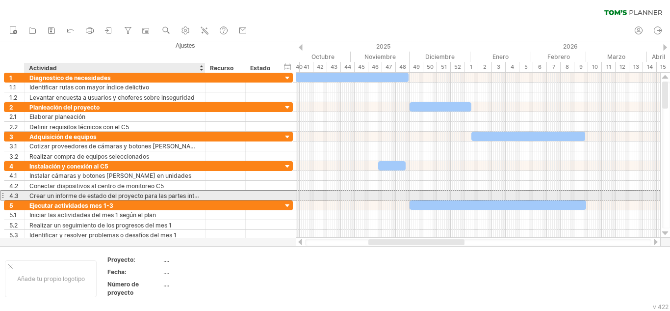
click at [46, 195] on font "Crear un informe de estado del proyecto para las partes interesadas." at bounding box center [125, 195] width 192 height 8
click at [134, 195] on font "Crear un informe de estado del proyecto para las partes interesadas." at bounding box center [125, 195] width 192 height 8
click at [136, 195] on font "Crear un informe de estado del proyecto para las partes interesadas." at bounding box center [125, 195] width 192 height 8
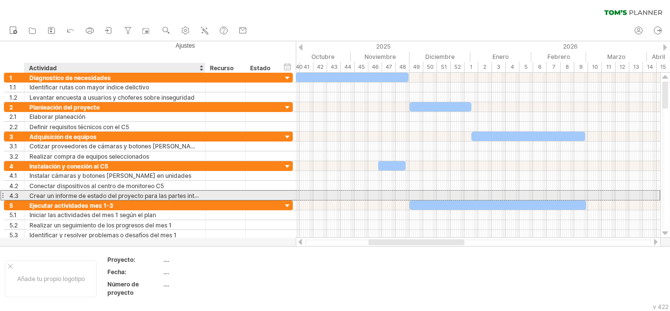
click at [169, 194] on font "Crear un informe de estado del proyecto para las partes interesadas." at bounding box center [125, 195] width 192 height 8
click at [182, 194] on font "Crear un informe de estado del proyecto para las partes interesadas." at bounding box center [125, 195] width 192 height 8
click at [184, 194] on font "Crear un informe de estado del proyecto para las partes interesadas." at bounding box center [125, 195] width 192 height 8
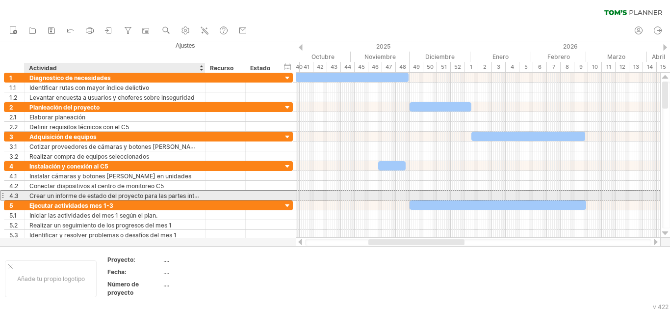
click at [185, 194] on font "Crear un informe de estado del proyecto para las partes interesadas." at bounding box center [125, 195] width 192 height 8
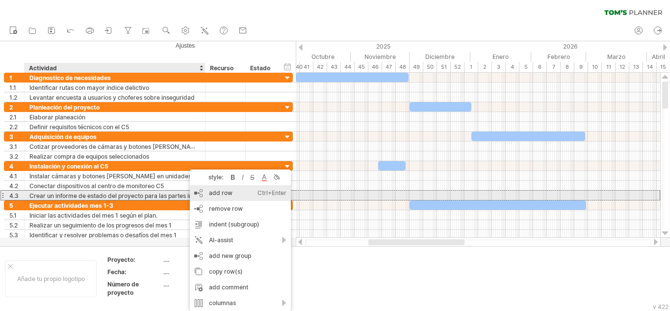
click at [219, 192] on div "add row Ctrl+Enter Cmd+Entrar" at bounding box center [240, 193] width 101 height 16
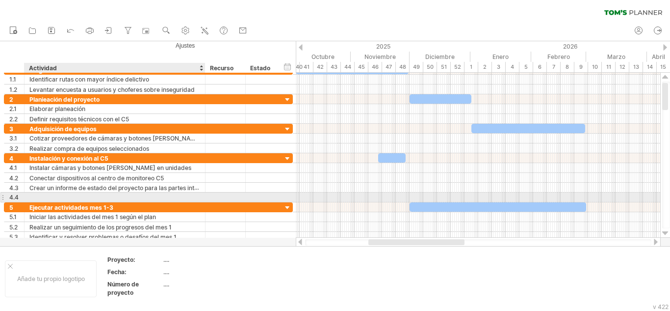
click at [87, 195] on div at bounding box center [114, 196] width 171 height 9
paste input "**********"
type input "**********"
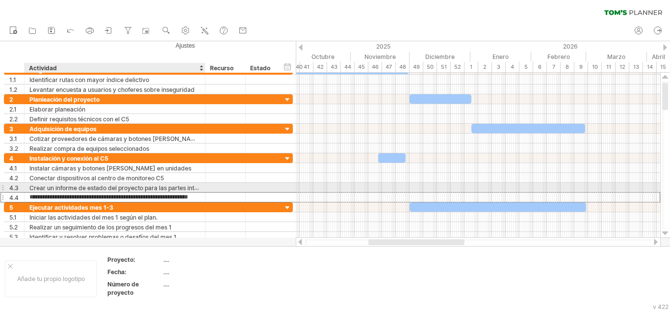
click at [76, 185] on font "Crear un informe de estado del proyecto para las partes interesadas." at bounding box center [125, 188] width 192 height 8
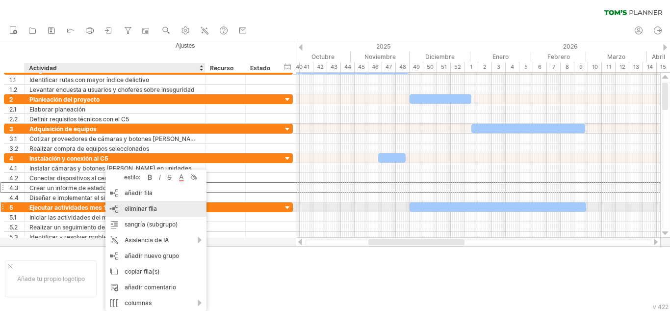
click at [137, 209] on font "eliminar fila" at bounding box center [141, 208] width 32 height 7
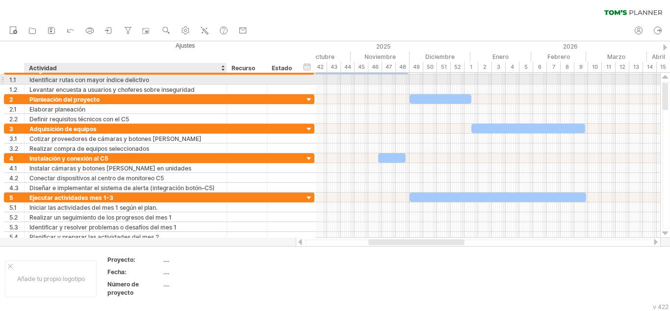
drag, startPoint x: 205, startPoint y: 76, endPoint x: 226, endPoint y: 83, distance: 22.8
click at [226, 83] on div at bounding box center [225, 80] width 5 height 10
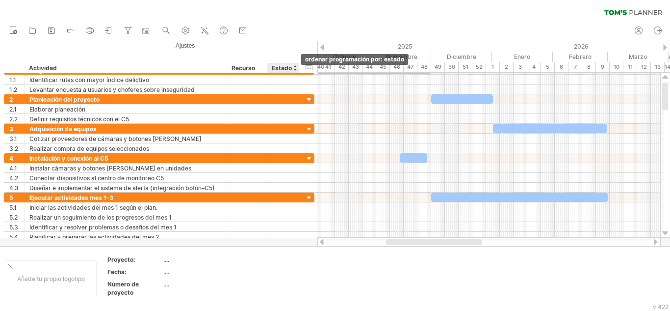
click at [294, 69] on div at bounding box center [295, 68] width 4 height 10
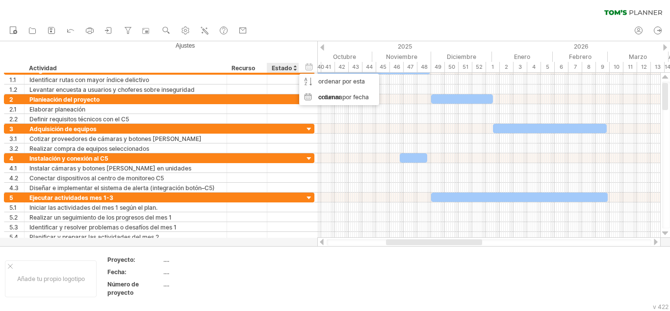
click at [294, 69] on div at bounding box center [295, 68] width 4 height 10
click at [243, 67] on font "Recurso" at bounding box center [244, 67] width 24 height 7
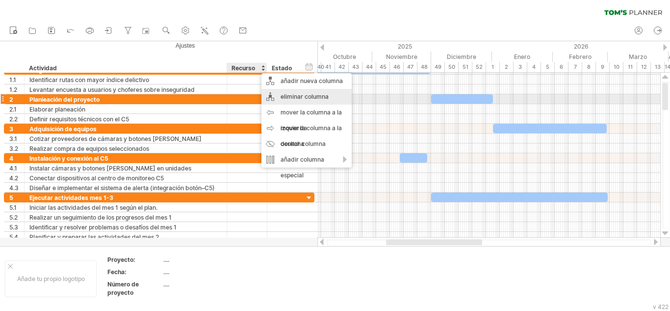
click at [296, 96] on font "eliminar columna" at bounding box center [305, 96] width 48 height 7
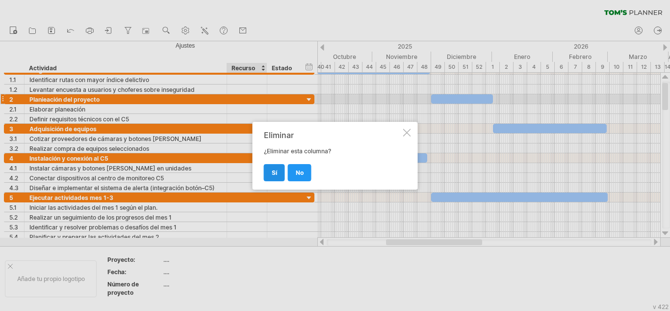
click at [276, 170] on font "Sí" at bounding box center [274, 172] width 5 height 7
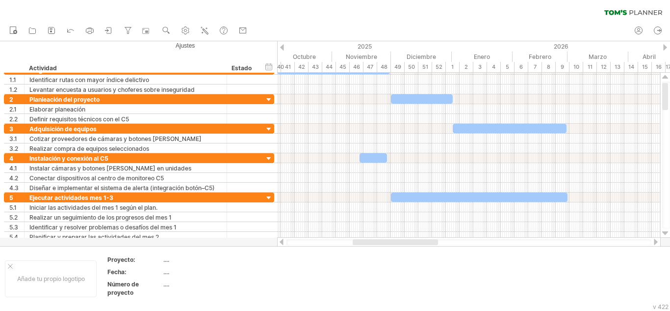
click at [251, 69] on font "Estado" at bounding box center [242, 67] width 20 height 7
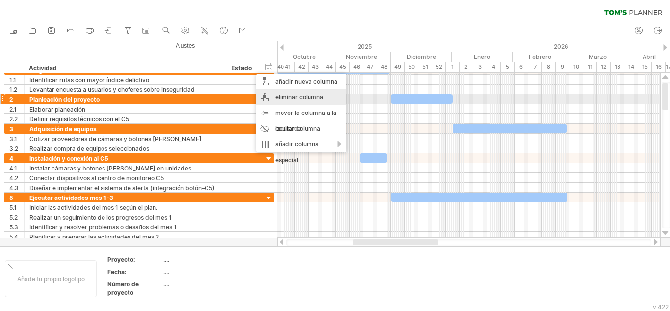
click at [283, 98] on font "eliminar columna" at bounding box center [299, 96] width 48 height 7
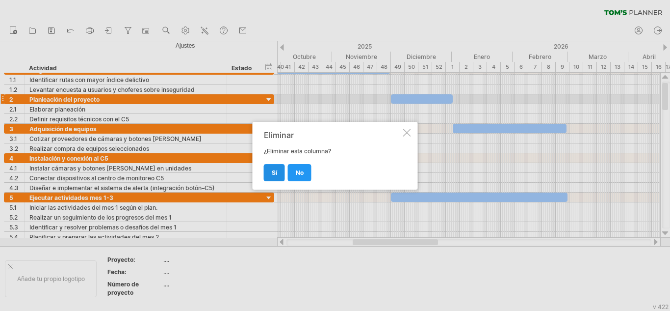
click at [272, 171] on font "Sí" at bounding box center [274, 172] width 5 height 7
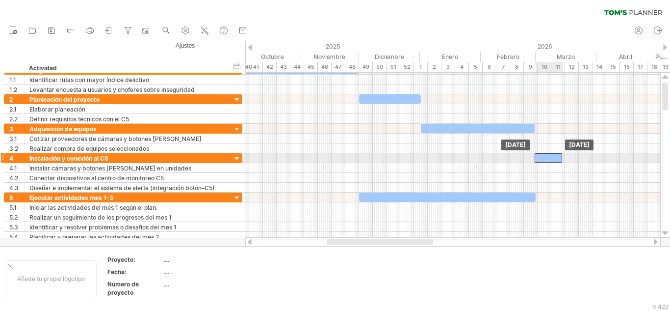
drag, startPoint x: 347, startPoint y: 154, endPoint x: 554, endPoint y: 157, distance: 207.1
click at [554, 157] on div at bounding box center [548, 157] width 27 height 9
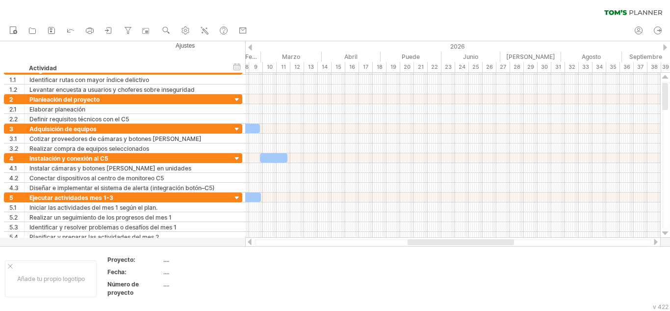
drag, startPoint x: 342, startPoint y: 241, endPoint x: 400, endPoint y: 222, distance: 61.6
click at [423, 242] on div at bounding box center [461, 242] width 106 height 6
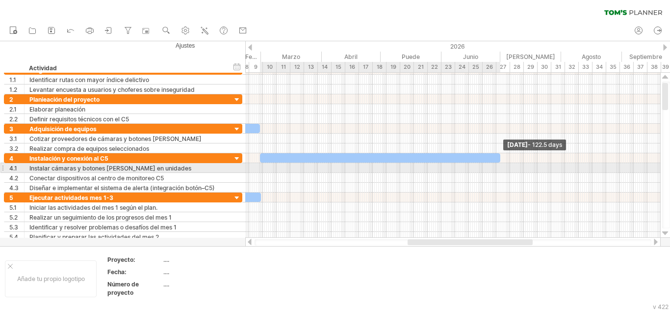
drag, startPoint x: 286, startPoint y: 157, endPoint x: 498, endPoint y: 165, distance: 212.6
click at [498, 165] on div "[DATE] - 122.5 days [DATE]" at bounding box center [452, 155] width 415 height 165
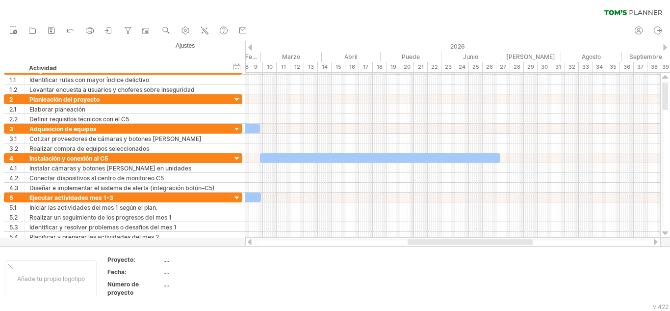
click at [413, 53] on font "Puede" at bounding box center [411, 56] width 18 height 7
click at [414, 56] on font "Puede" at bounding box center [411, 56] width 18 height 7
click at [421, 56] on div "Puede" at bounding box center [411, 57] width 61 height 10
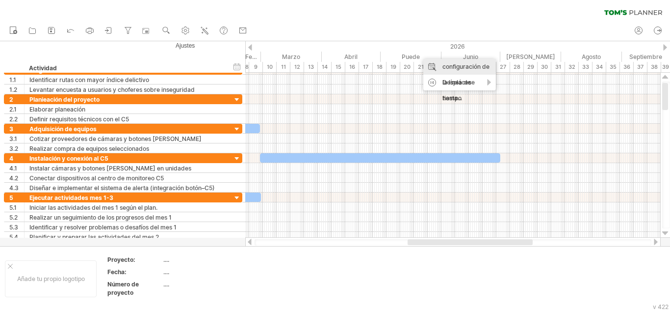
click at [455, 68] on font "configuración de la línea de tiempo" at bounding box center [466, 82] width 47 height 39
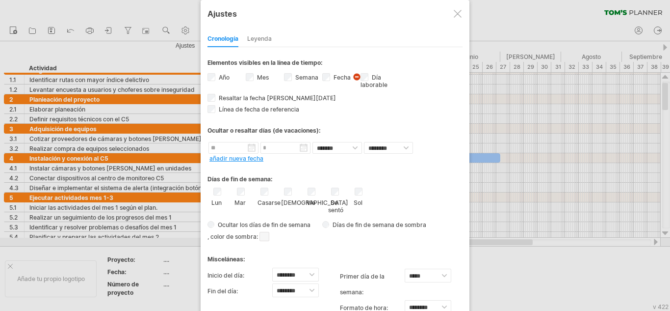
click at [264, 36] on font "Leyenda" at bounding box center [259, 38] width 25 height 7
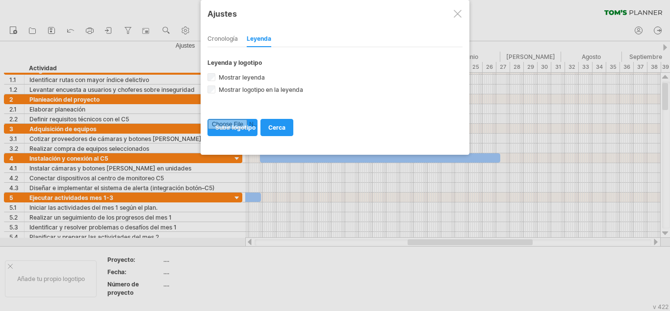
click at [221, 37] on font "Cronología" at bounding box center [223, 38] width 30 height 7
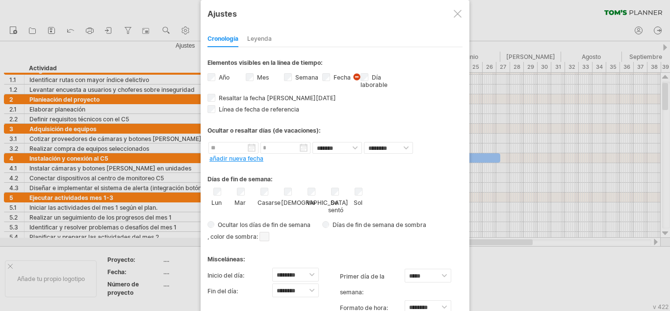
click at [456, 11] on div at bounding box center [458, 14] width 8 height 8
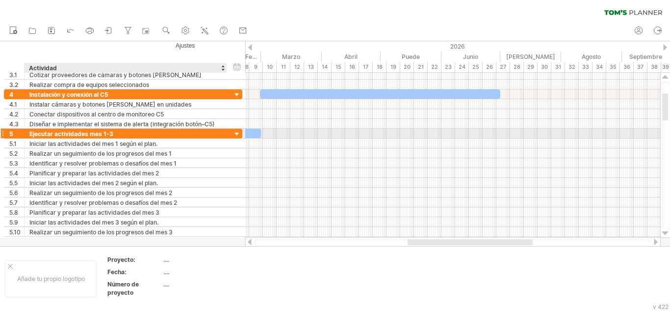
click at [144, 135] on div "Ejecutar actividades mes 1-3" at bounding box center [125, 133] width 192 height 9
click at [144, 135] on input "**********" at bounding box center [125, 133] width 192 height 9
type input "*"
type input "**********"
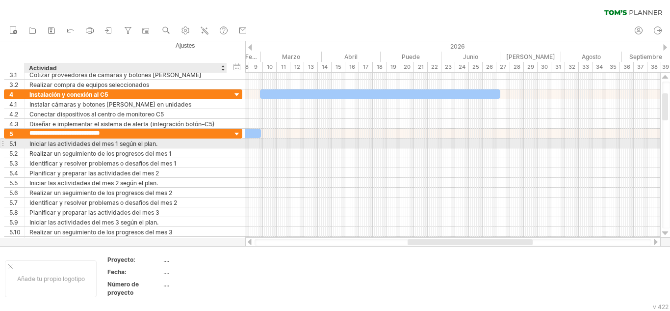
click at [134, 141] on font "Iniciar las actividades del mes 1 según el plan." at bounding box center [93, 143] width 128 height 7
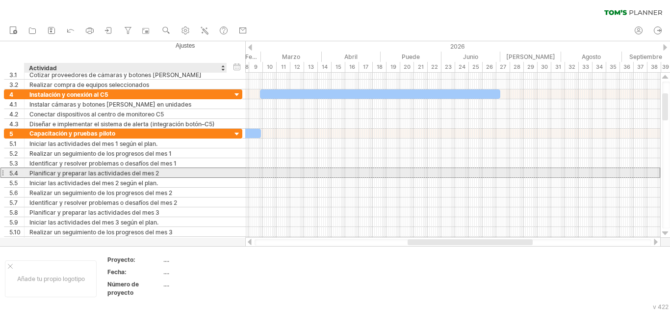
click at [137, 171] on font "Planificar y preparar las actividades del mes 2" at bounding box center [94, 172] width 130 height 7
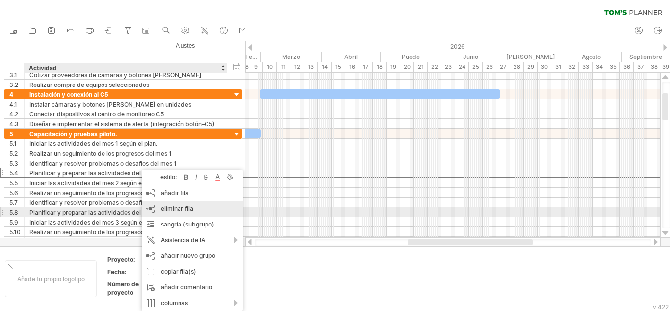
click at [175, 208] on font "eliminar fila" at bounding box center [177, 208] width 32 height 7
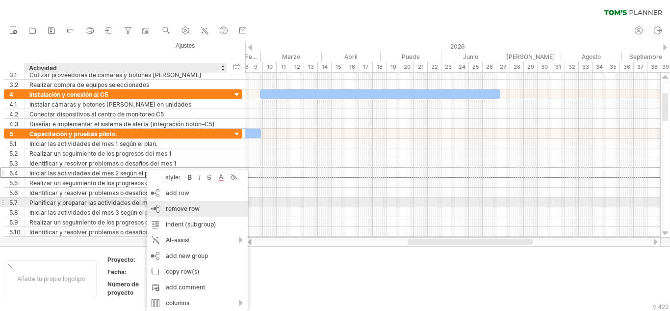
click at [177, 206] on span "remove row" at bounding box center [183, 208] width 34 height 7
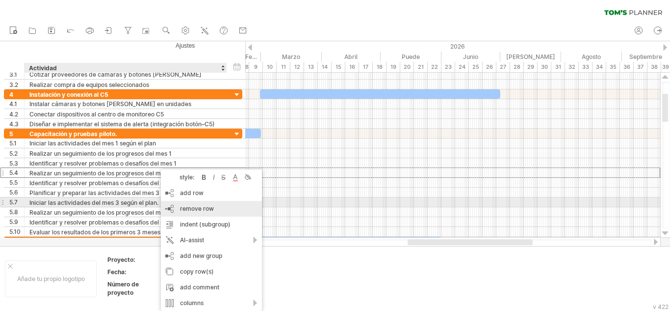
click at [188, 207] on span "remove row" at bounding box center [197, 208] width 34 height 7
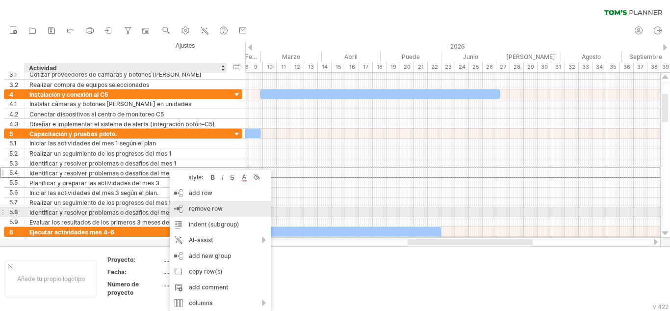
click at [195, 212] on span "remove row" at bounding box center [206, 208] width 34 height 7
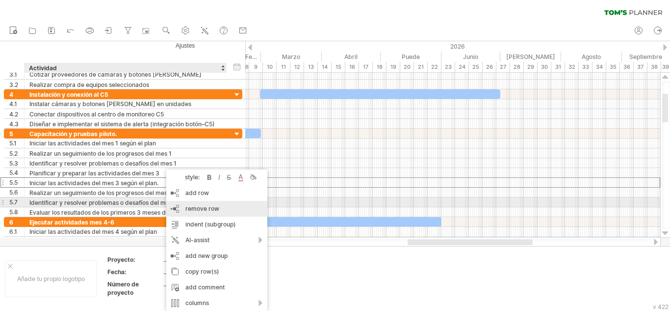
click at [204, 207] on span "remove row" at bounding box center [203, 208] width 34 height 7
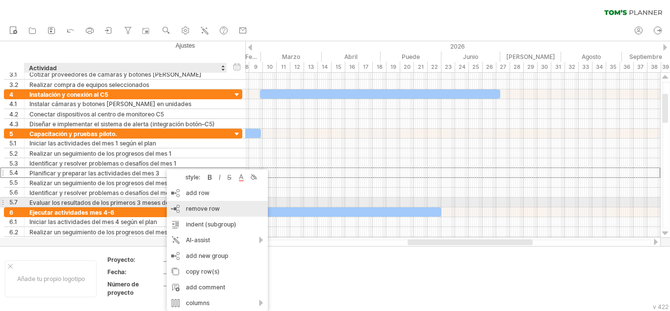
click at [198, 205] on span "remove row" at bounding box center [203, 208] width 34 height 7
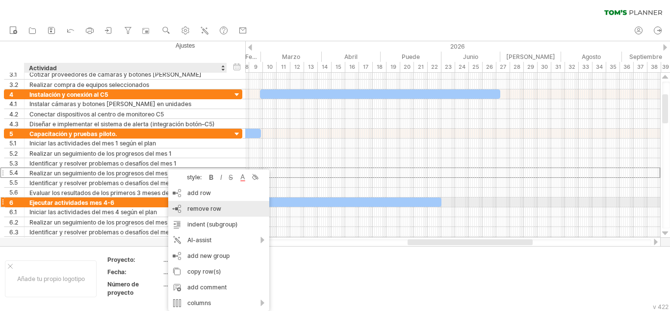
click at [199, 206] on span "remove row" at bounding box center [204, 208] width 34 height 7
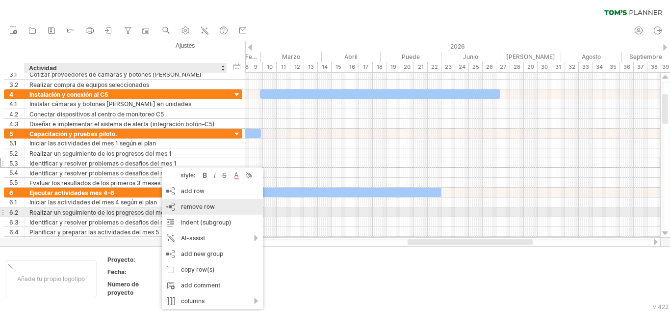
click at [197, 208] on span "remove row" at bounding box center [198, 206] width 34 height 7
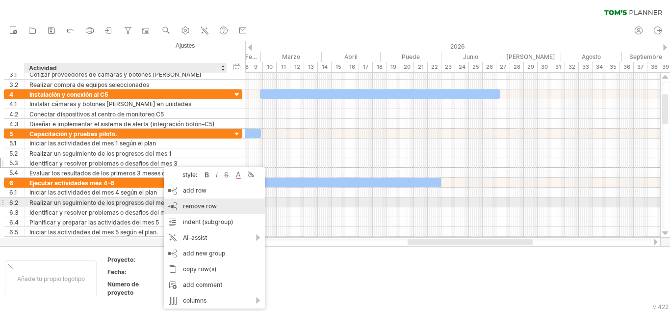
click at [201, 207] on span "remove row" at bounding box center [200, 205] width 34 height 7
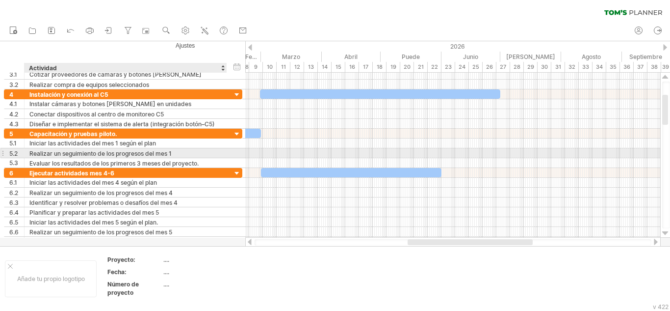
click at [155, 151] on font "Realizar un seguimiento de los progresos del mes 1" at bounding box center [100, 153] width 142 height 7
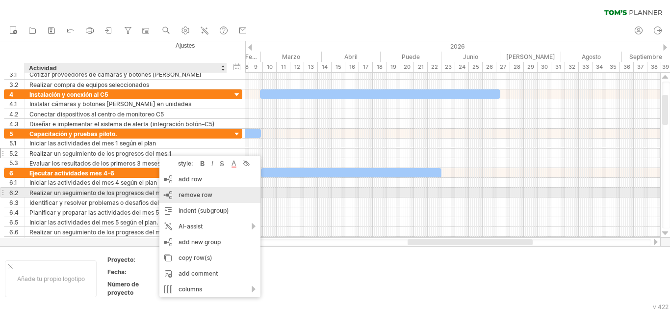
click at [204, 194] on span "remove row" at bounding box center [196, 194] width 34 height 7
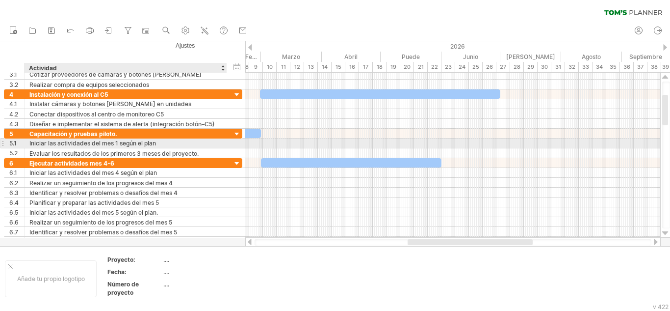
click at [118, 145] on div "Iniciar las actividades del mes 1 según el plan" at bounding box center [125, 142] width 192 height 9
click at [158, 145] on input "**********" at bounding box center [125, 142] width 192 height 9
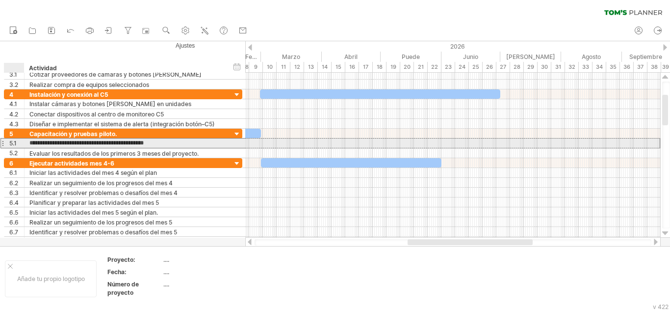
drag, startPoint x: 159, startPoint y: 145, endPoint x: 26, endPoint y: 147, distance: 133.5
click at [26, 147] on div "**********" at bounding box center [126, 142] width 203 height 9
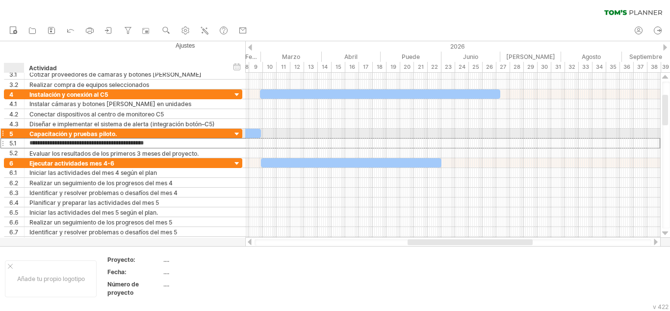
paste input "text"
type input "**********"
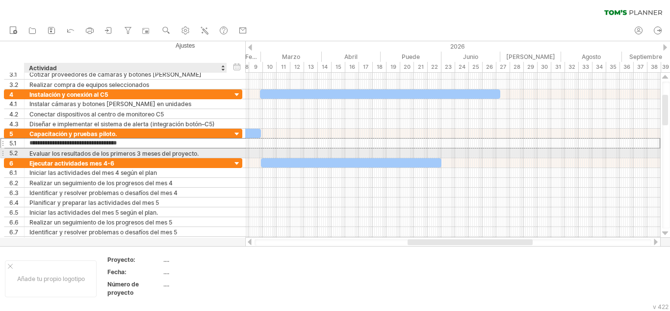
click at [191, 153] on font "Evaluar los resultados de los primeros 3 meses del proyecto." at bounding box center [113, 153] width 169 height 7
click at [130, 150] on font "Evaluar los resultados de los primeros 3 meses del proyecto." at bounding box center [113, 153] width 169 height 7
click at [191, 154] on font "Evaluar los resultados de los primeros 3 meses del proyecto." at bounding box center [113, 153] width 169 height 7
click at [204, 151] on div "Evaluar los resultados de los primeros 3 meses del proyecto." at bounding box center [125, 152] width 192 height 9
click at [204, 151] on input "**********" at bounding box center [125, 152] width 192 height 9
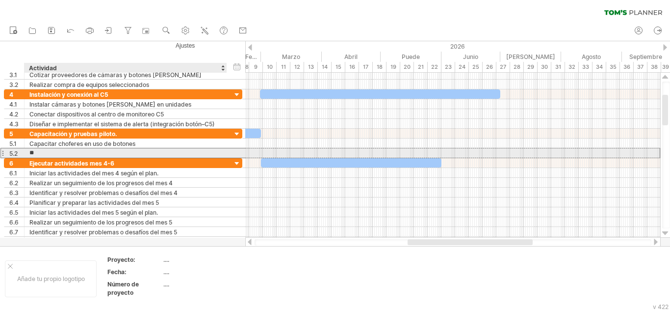
type input "*"
paste input "**********"
type input "**********"
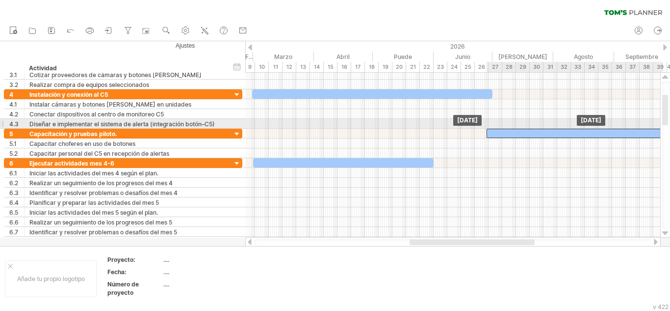
drag, startPoint x: 255, startPoint y: 133, endPoint x: 657, endPoint y: 128, distance: 402.4
click at [657, 128] on div "[DATE] [DATE]" at bounding box center [452, 155] width 415 height 165
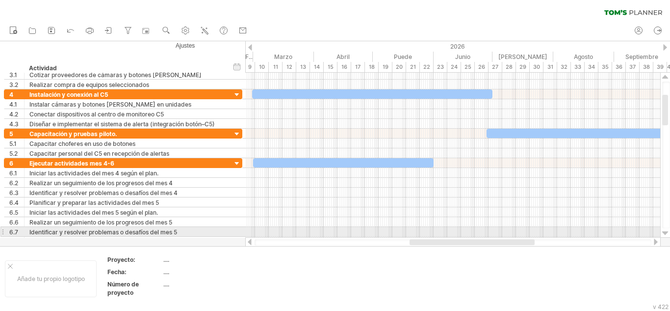
drag, startPoint x: 418, startPoint y: 238, endPoint x: 504, endPoint y: 234, distance: 86.5
click at [504, 234] on div "Intentando acceder a [DOMAIN_NAME] Conectado de nuevo... 0% borrar filtro" at bounding box center [335, 155] width 670 height 311
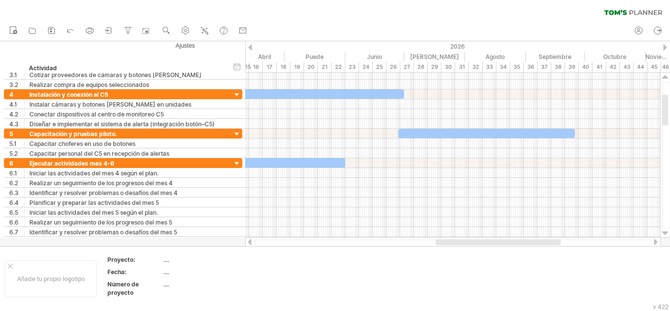
drag, startPoint x: 521, startPoint y: 241, endPoint x: 548, endPoint y: 242, distance: 27.0
click at [548, 242] on div at bounding box center [498, 242] width 125 height 6
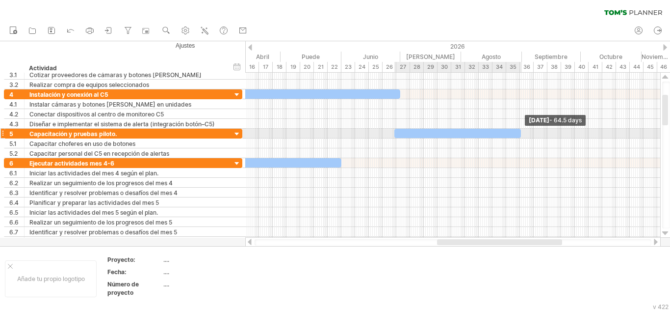
drag, startPoint x: 571, startPoint y: 135, endPoint x: 521, endPoint y: 137, distance: 50.1
click at [521, 137] on span at bounding box center [521, 133] width 4 height 9
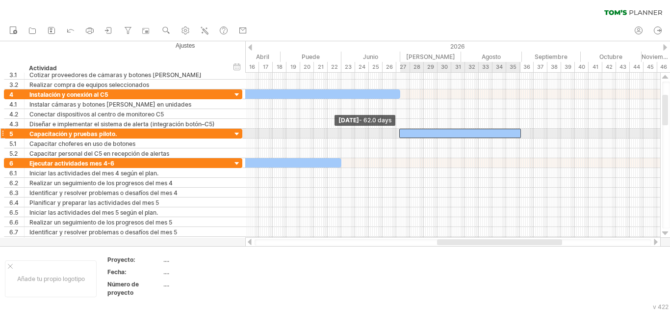
drag, startPoint x: 395, startPoint y: 133, endPoint x: 399, endPoint y: 132, distance: 5.0
click at [399, 132] on span at bounding box center [400, 133] width 4 height 9
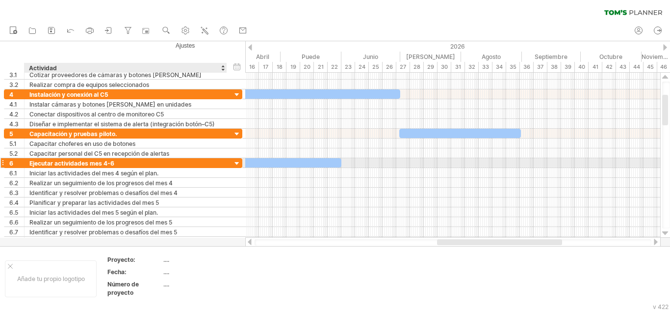
click at [128, 161] on div "Ejecutar actividades mes 4-6" at bounding box center [125, 162] width 192 height 9
click at [128, 161] on input "**********" at bounding box center [125, 162] width 192 height 9
type input "*"
type input "**********"
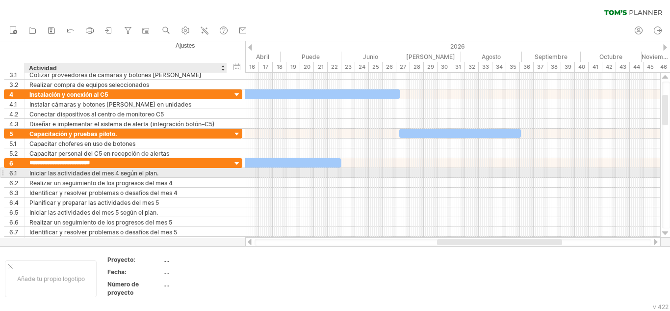
click at [145, 171] on font "Iniciar las actividades del mes 4 según el plan." at bounding box center [93, 172] width 129 height 7
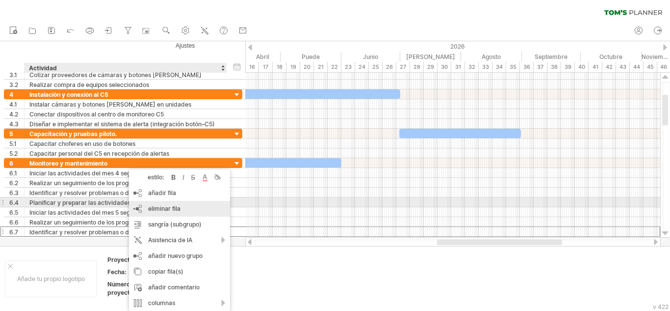
click at [166, 204] on div "eliminar fila eliminar filas seleccionadas" at bounding box center [179, 209] width 101 height 16
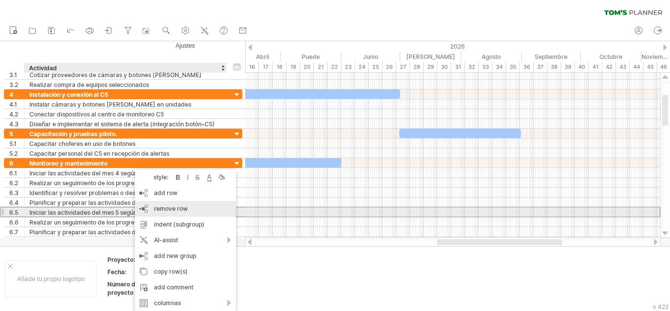
click at [162, 209] on span "remove row" at bounding box center [171, 208] width 34 height 7
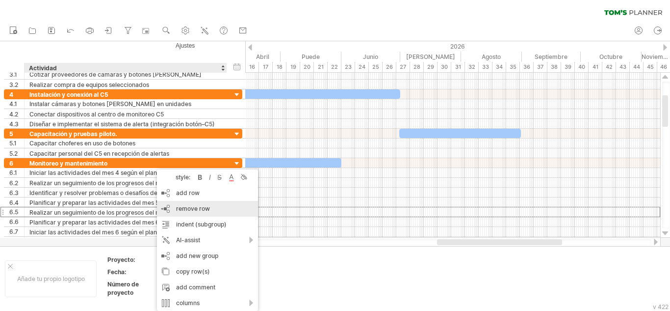
click at [187, 210] on span "remove row" at bounding box center [193, 208] width 34 height 7
click at [194, 209] on span "remove row" at bounding box center [207, 208] width 34 height 7
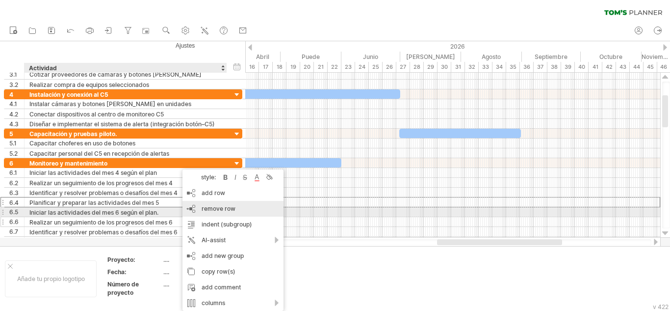
click at [210, 208] on span "remove row" at bounding box center [219, 208] width 34 height 7
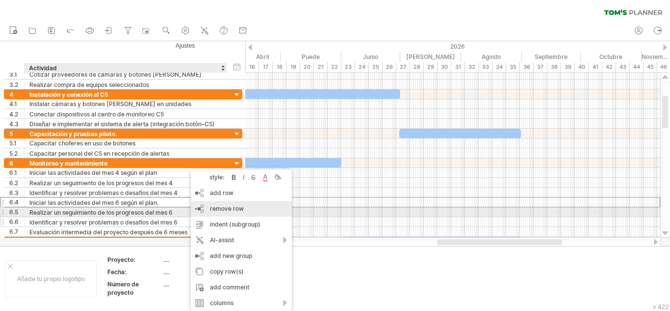
click at [213, 208] on span "remove row" at bounding box center [227, 208] width 34 height 7
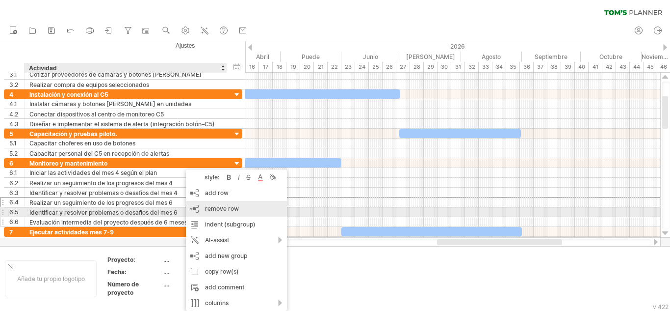
click at [214, 211] on span "remove row" at bounding box center [222, 208] width 34 height 7
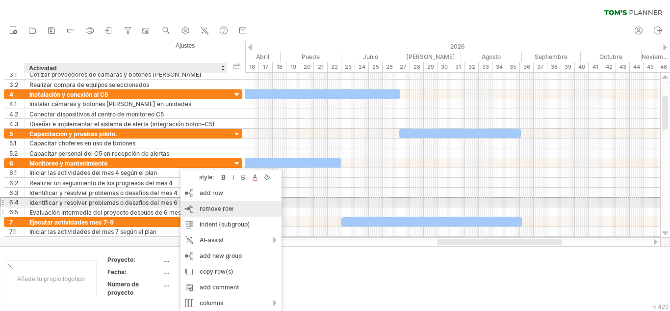
click at [200, 208] on span "remove row" at bounding box center [217, 208] width 34 height 7
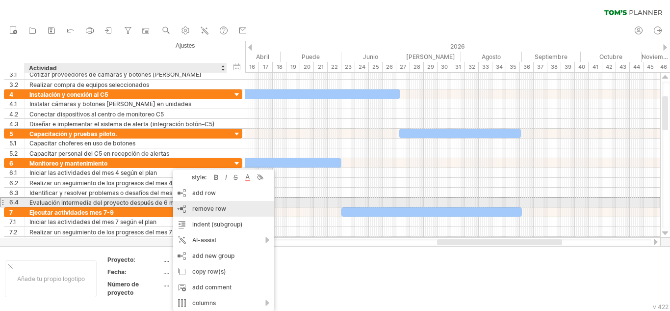
click at [201, 209] on span "remove row" at bounding box center [209, 208] width 34 height 7
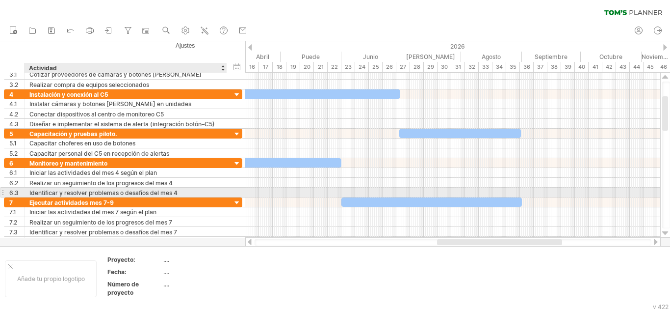
click at [163, 188] on font "Identificar y resolver problemas o desafíos del mes 4" at bounding box center [103, 191] width 148 height 7
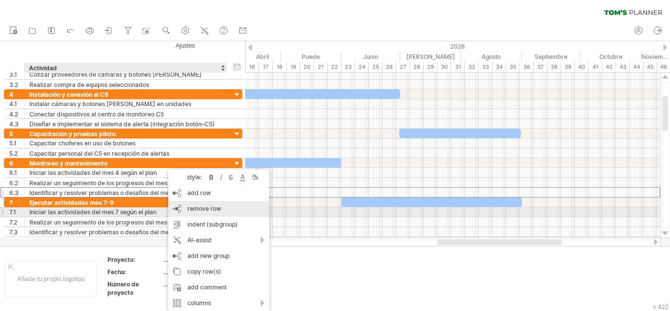
click at [197, 209] on span "remove row" at bounding box center [204, 208] width 34 height 7
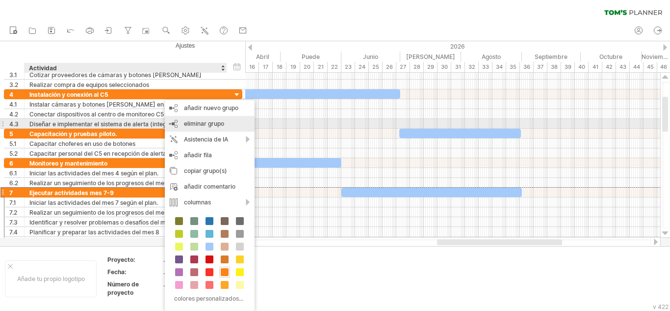
click at [213, 123] on font "eliminar grupo" at bounding box center [204, 123] width 40 height 7
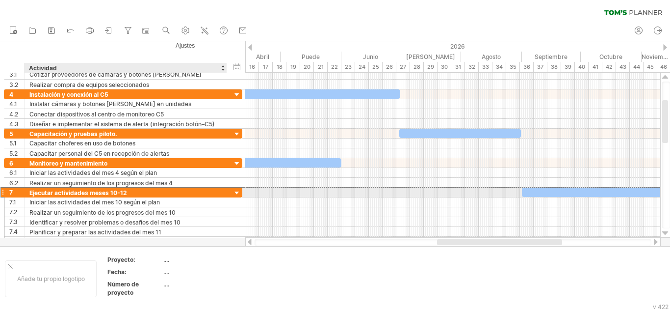
click at [183, 193] on div "Ejecutar actividades meses 10-12" at bounding box center [125, 191] width 192 height 9
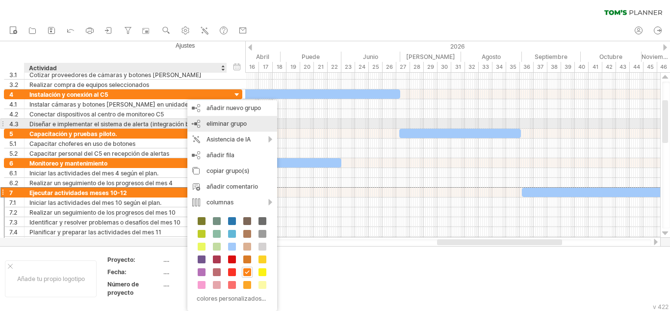
click at [231, 125] on font "eliminar grupo" at bounding box center [227, 123] width 40 height 7
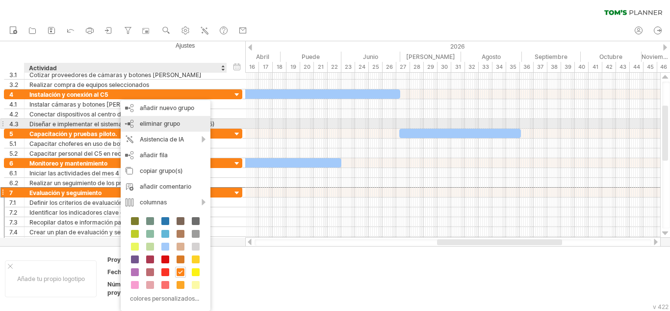
click at [163, 123] on font "eliminar grupo" at bounding box center [160, 123] width 40 height 7
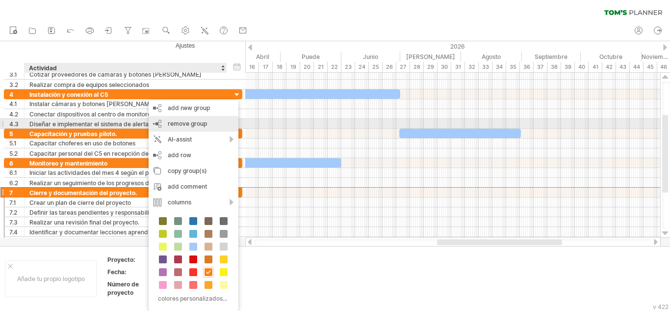
click at [184, 122] on span "remove group" at bounding box center [187, 123] width 39 height 7
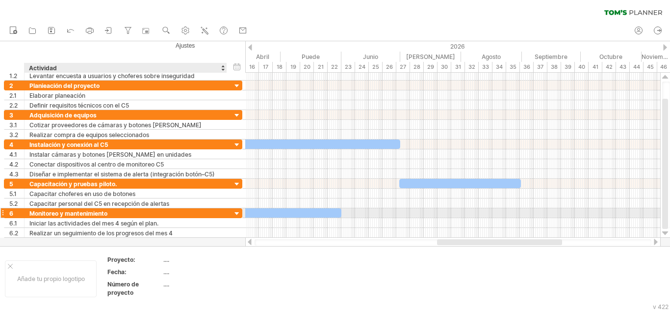
click at [198, 212] on div "Monitoreo y mantenimiento" at bounding box center [125, 212] width 192 height 9
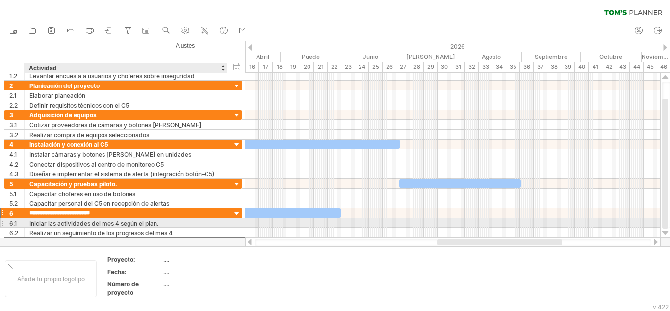
click at [107, 222] on font "Iniciar las actividades del mes 4 según el plan." at bounding box center [93, 222] width 129 height 7
click at [115, 220] on font "Iniciar las actividades del mes 4 según el plan." at bounding box center [93, 222] width 129 height 7
click at [118, 222] on font "Iniciar las actividades del mes 4 según el plan." at bounding box center [93, 222] width 129 height 7
click at [152, 225] on font "Iniciar las actividades del mes 4 según el plan." at bounding box center [93, 222] width 129 height 7
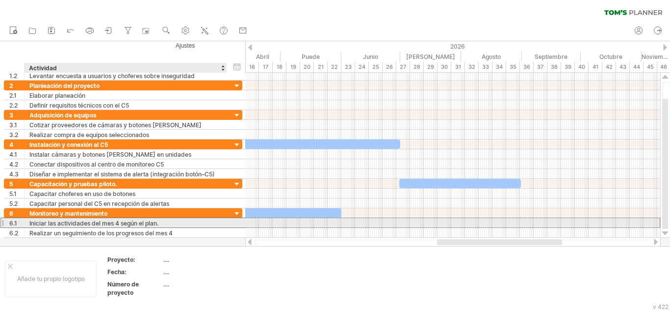
click at [160, 224] on div "Iniciar las actividades del mes 4 según el plan." at bounding box center [125, 222] width 192 height 9
click at [161, 224] on input "**********" at bounding box center [125, 222] width 192 height 9
type input "*"
paste input "**********"
type input "**********"
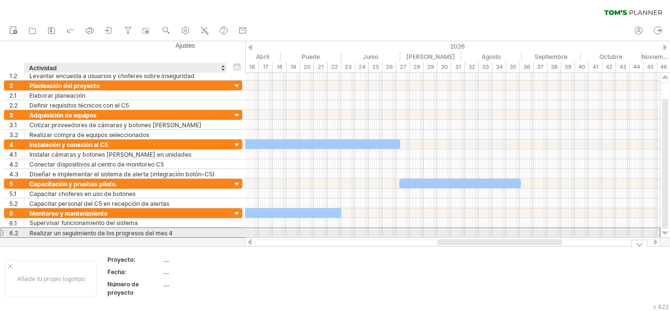
click at [107, 228] on div "Realizar un seguimiento de los progresos del mes 4" at bounding box center [125, 232] width 192 height 9
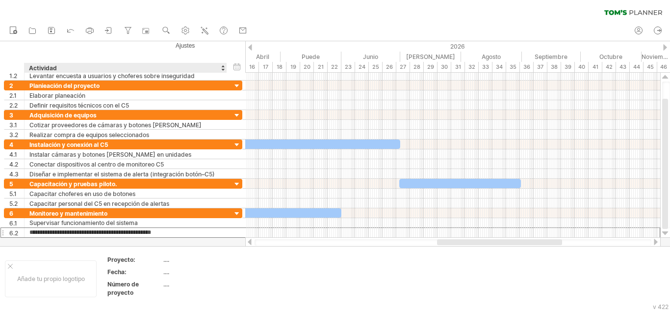
click at [121, 237] on input "**********" at bounding box center [125, 232] width 192 height 9
click at [184, 238] on div at bounding box center [335, 143] width 670 height 205
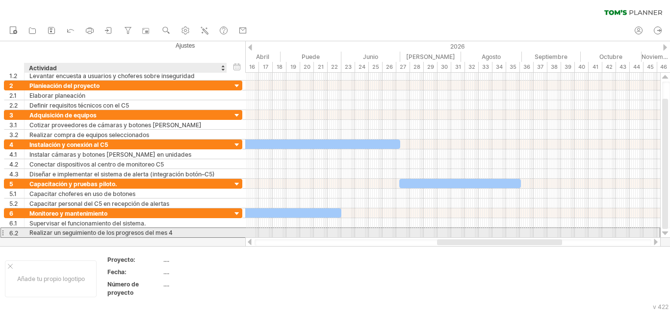
click at [183, 233] on div "Realizar un seguimiento de los progresos del mes 4" at bounding box center [125, 232] width 192 height 9
type input "*"
paste input "**********"
type input "**********"
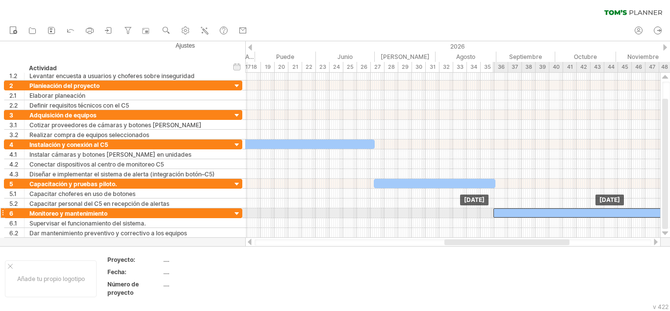
drag, startPoint x: 325, startPoint y: 211, endPoint x: 658, endPoint y: 208, distance: 332.3
click at [658, 208] on div at bounding box center [584, 212] width 181 height 9
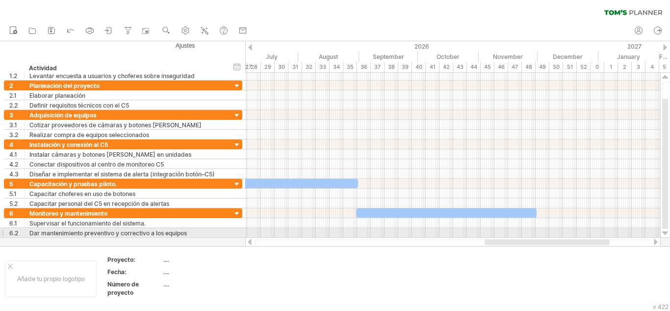
drag, startPoint x: 556, startPoint y: 240, endPoint x: 593, endPoint y: 235, distance: 37.7
click at [593, 235] on div "Intentando acceder a [DOMAIN_NAME] Conectado de nuevo... 0% borrar filtro" at bounding box center [335, 155] width 670 height 311
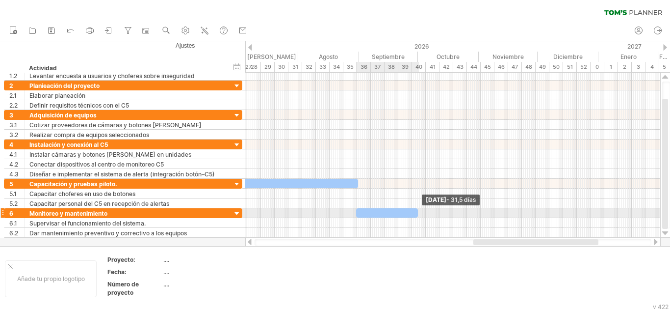
drag, startPoint x: 536, startPoint y: 212, endPoint x: 417, endPoint y: 215, distance: 118.8
click at [417, 215] on span at bounding box center [418, 212] width 4 height 9
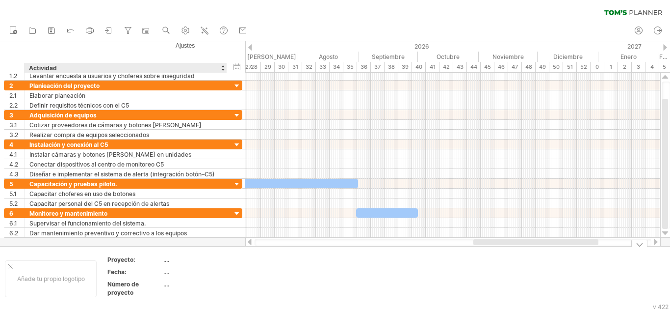
click at [157, 257] on div "Proyecto:" at bounding box center [134, 259] width 54 height 8
click at [164, 258] on font "...." at bounding box center [166, 259] width 6 height 7
click at [157, 257] on div "Proyecto:" at bounding box center [134, 259] width 54 height 8
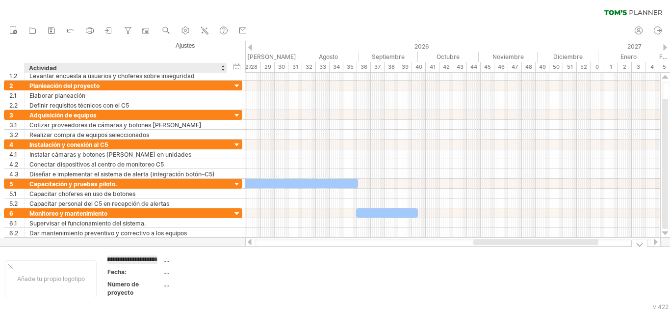
scroll to position [0, 21]
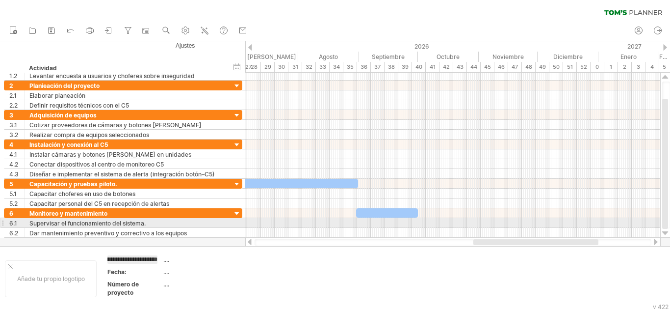
type input "**********"
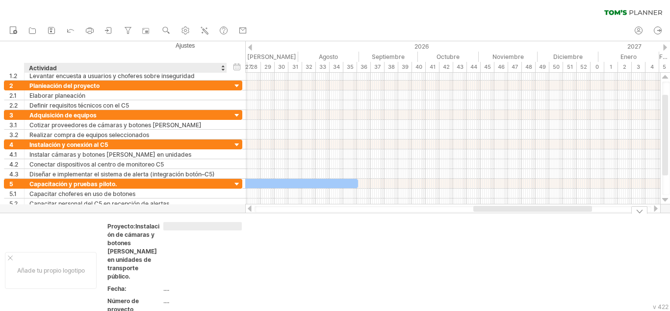
click at [195, 226] on input "text" at bounding box center [202, 226] width 79 height 8
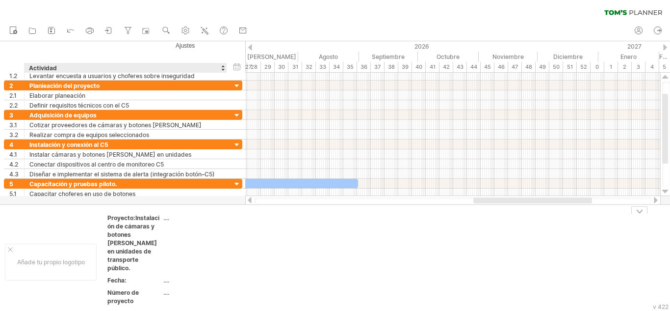
click at [147, 275] on table "Proyecto:Instalación de cámaras y botones [PERSON_NAME] en unidades de transpor…" at bounding box center [176, 261] width 141 height 96
click at [152, 276] on div "Fecha:" at bounding box center [134, 280] width 54 height 8
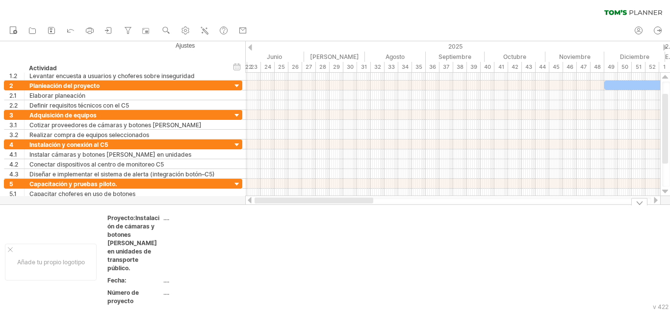
drag, startPoint x: 501, startPoint y: 202, endPoint x: 237, endPoint y: 208, distance: 263.6
click at [238, 209] on div "Intentando acceder a [DOMAIN_NAME] Conectado de nuevo... 0% borrar filtro" at bounding box center [335, 155] width 670 height 311
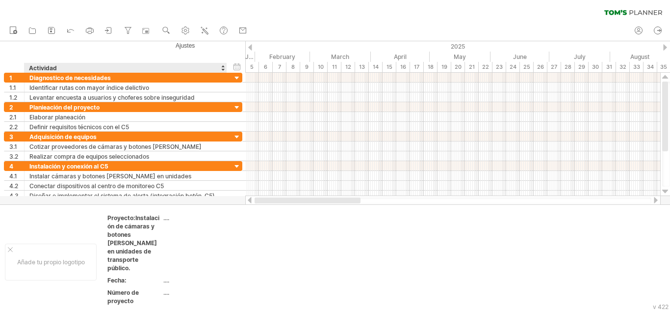
drag, startPoint x: 323, startPoint y: 199, endPoint x: 216, endPoint y: 197, distance: 106.5
click at [217, 197] on div "Intentando acceder a [DOMAIN_NAME] Conectado de nuevo... 0% borrar filtro" at bounding box center [335, 155] width 670 height 311
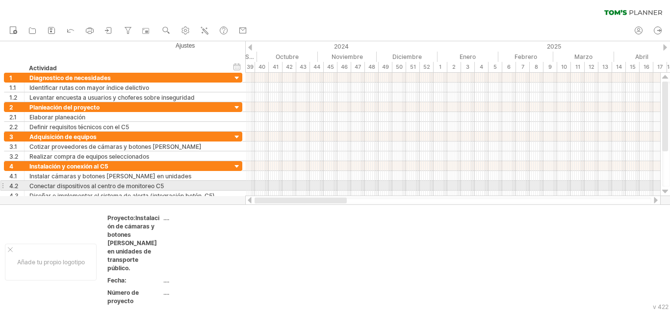
drag, startPoint x: 353, startPoint y: 199, endPoint x: 251, endPoint y: 189, distance: 102.1
click at [251, 189] on div "Intentando acceder a [DOMAIN_NAME] Conectado de nuevo... 0% borrar filtro" at bounding box center [335, 155] width 670 height 311
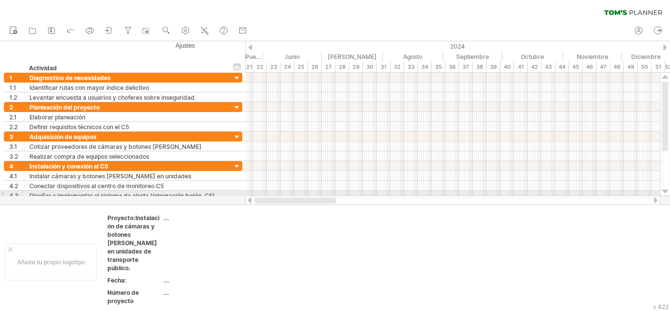
drag, startPoint x: 348, startPoint y: 198, endPoint x: 252, endPoint y: 196, distance: 96.2
click at [252, 196] on div at bounding box center [453, 200] width 416 height 10
click at [312, 51] on div "2024" at bounding box center [324, 46] width 718 height 10
click at [307, 57] on div "Junio" at bounding box center [292, 57] width 59 height 10
click at [301, 58] on div "Junio" at bounding box center [292, 57] width 59 height 10
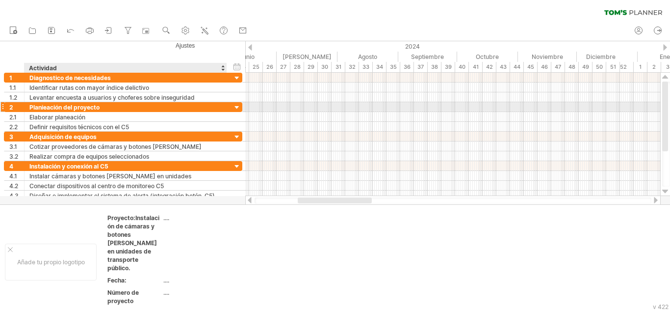
drag, startPoint x: 267, startPoint y: 62, endPoint x: 289, endPoint y: 136, distance: 77.3
click at [220, 104] on div "Intentando acceder a [DOMAIN_NAME] Conectado de nuevo... 0% borrar filtro" at bounding box center [335, 155] width 670 height 311
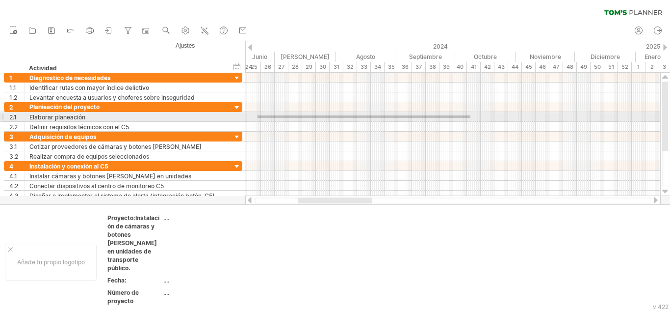
drag, startPoint x: 471, startPoint y: 118, endPoint x: 258, endPoint y: 115, distance: 212.5
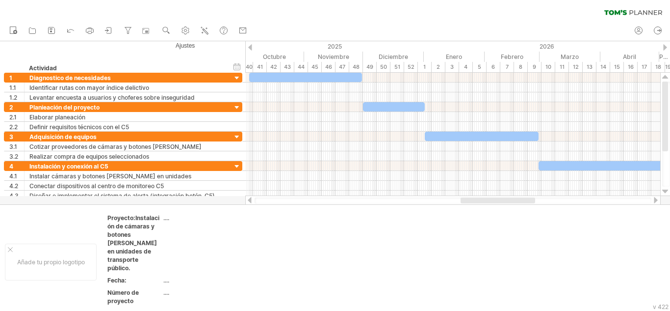
drag, startPoint x: 357, startPoint y: 196, endPoint x: 504, endPoint y: 198, distance: 147.2
click at [504, 198] on div at bounding box center [498, 200] width 75 height 6
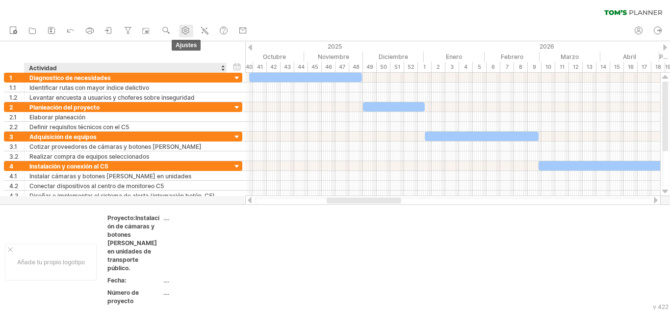
click at [186, 46] on font "ajustes" at bounding box center [186, 45] width 21 height 7
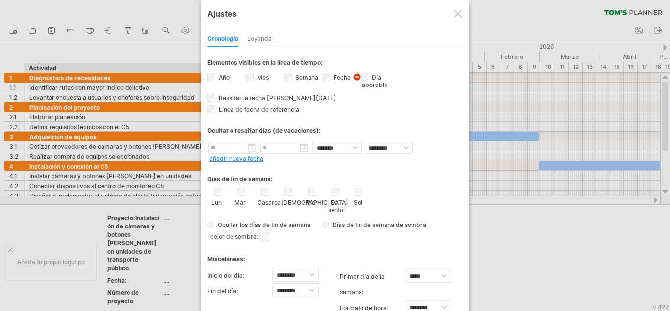
click at [254, 33] on div "Leyenda" at bounding box center [259, 39] width 25 height 16
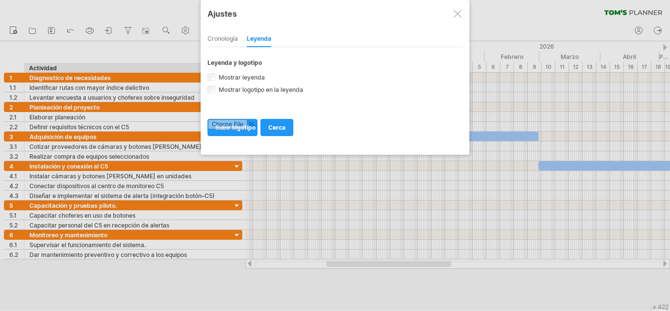
click at [231, 38] on font "Cronología" at bounding box center [223, 38] width 30 height 7
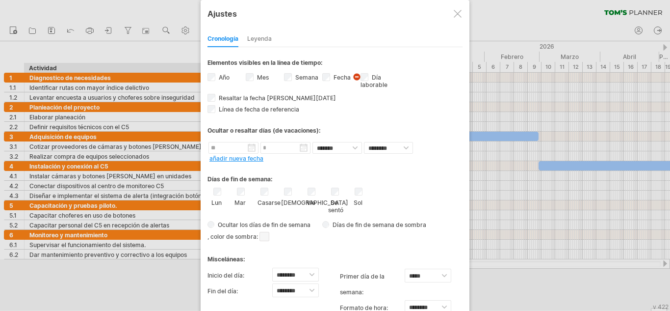
click at [461, 15] on div at bounding box center [458, 14] width 8 height 8
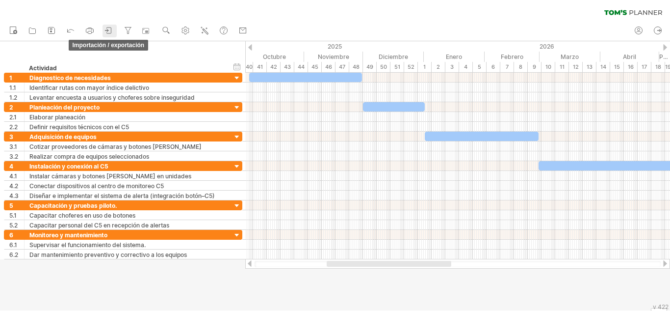
click at [109, 31] on icon at bounding box center [109, 31] width 10 height 10
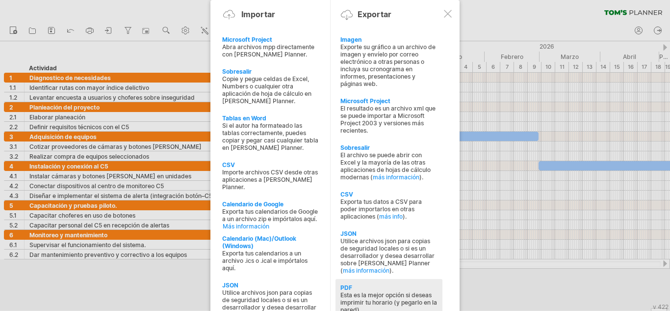
click at [346, 287] on font "PDF" at bounding box center [347, 287] width 12 height 7
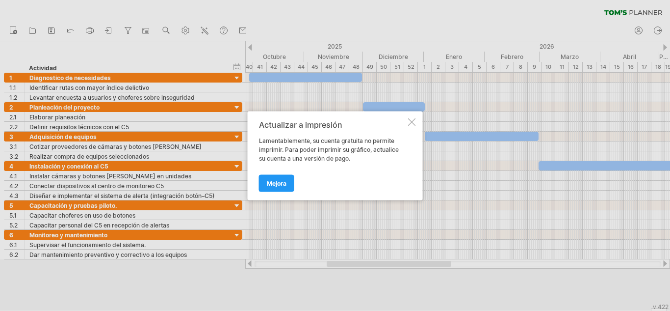
click at [411, 120] on div at bounding box center [412, 122] width 8 height 8
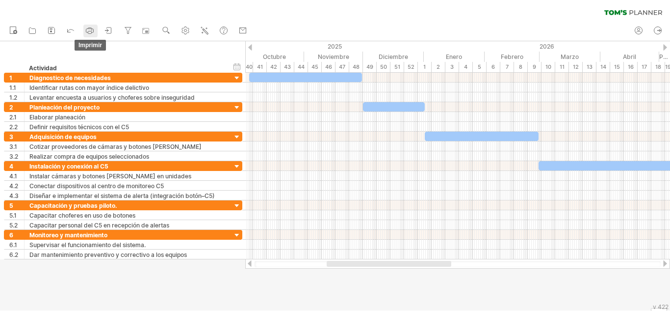
click at [89, 30] on icon at bounding box center [90, 31] width 10 height 10
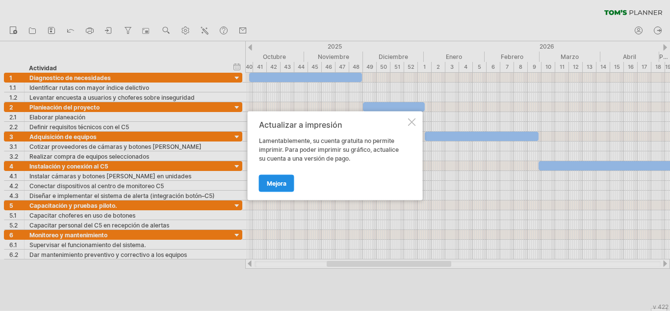
click at [286, 180] on font "Mejora" at bounding box center [277, 182] width 20 height 7
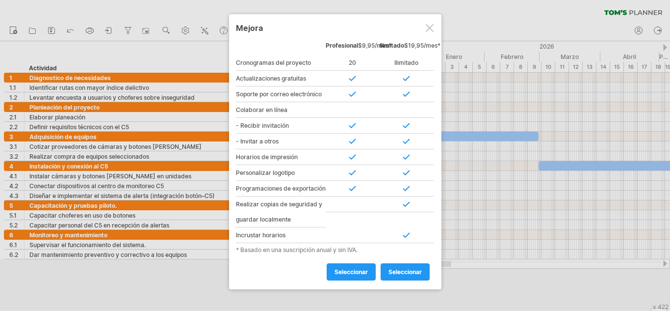
click at [431, 27] on div at bounding box center [430, 28] width 8 height 8
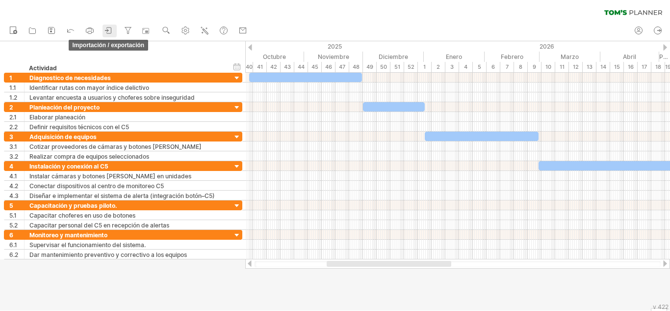
click at [108, 31] on icon at bounding box center [109, 31] width 10 height 10
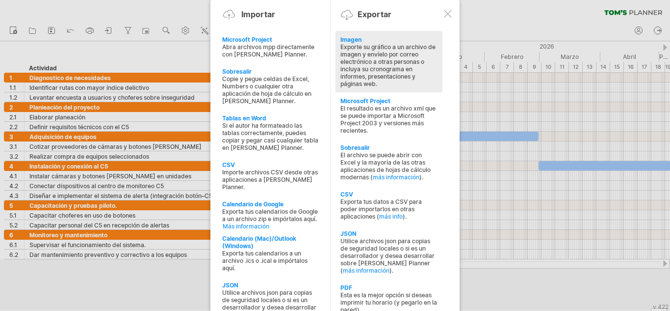
click at [353, 36] on font "Imagen" at bounding box center [351, 39] width 21 height 7
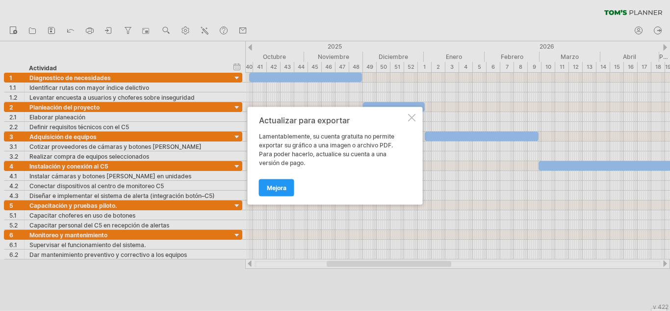
click at [413, 118] on div at bounding box center [412, 117] width 8 height 8
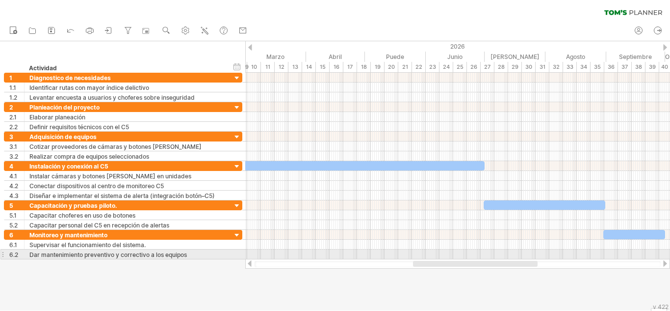
drag, startPoint x: 372, startPoint y: 263, endPoint x: 458, endPoint y: 254, distance: 86.8
click at [458, 254] on div "Intentando acceder a [DOMAIN_NAME] Conectado de nuevo... 0% borrar filtro" at bounding box center [335, 155] width 670 height 311
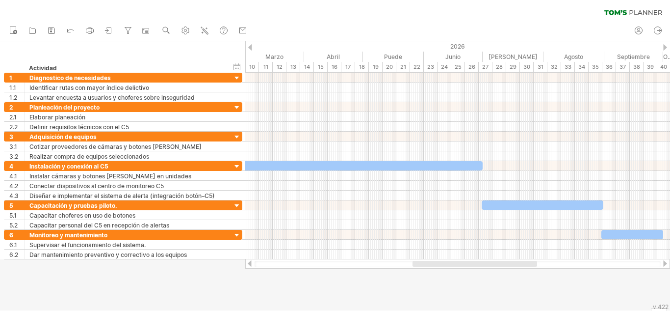
click at [421, 261] on div at bounding box center [475, 264] width 125 height 6
drag, startPoint x: 425, startPoint y: 262, endPoint x: 409, endPoint y: 227, distance: 38.0
click at [422, 261] on div at bounding box center [472, 264] width 125 height 6
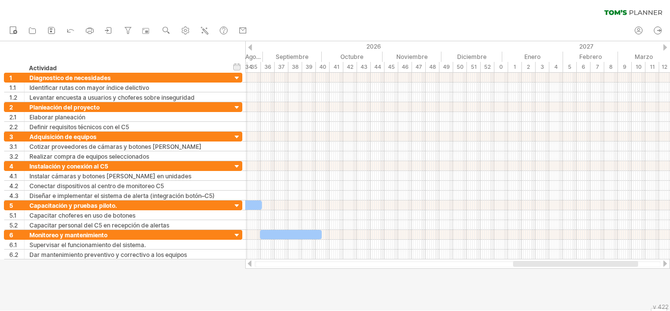
drag, startPoint x: 429, startPoint y: 264, endPoint x: 532, endPoint y: 261, distance: 103.6
click at [532, 261] on div at bounding box center [575, 264] width 125 height 6
click at [288, 65] on div "37" at bounding box center [282, 67] width 14 height 10
click at [239, 67] on div "ocultar inicio/fin/duración mostrar inicio/fin/duración" at bounding box center [237, 66] width 9 height 10
